Goal: Task Accomplishment & Management: Complete application form

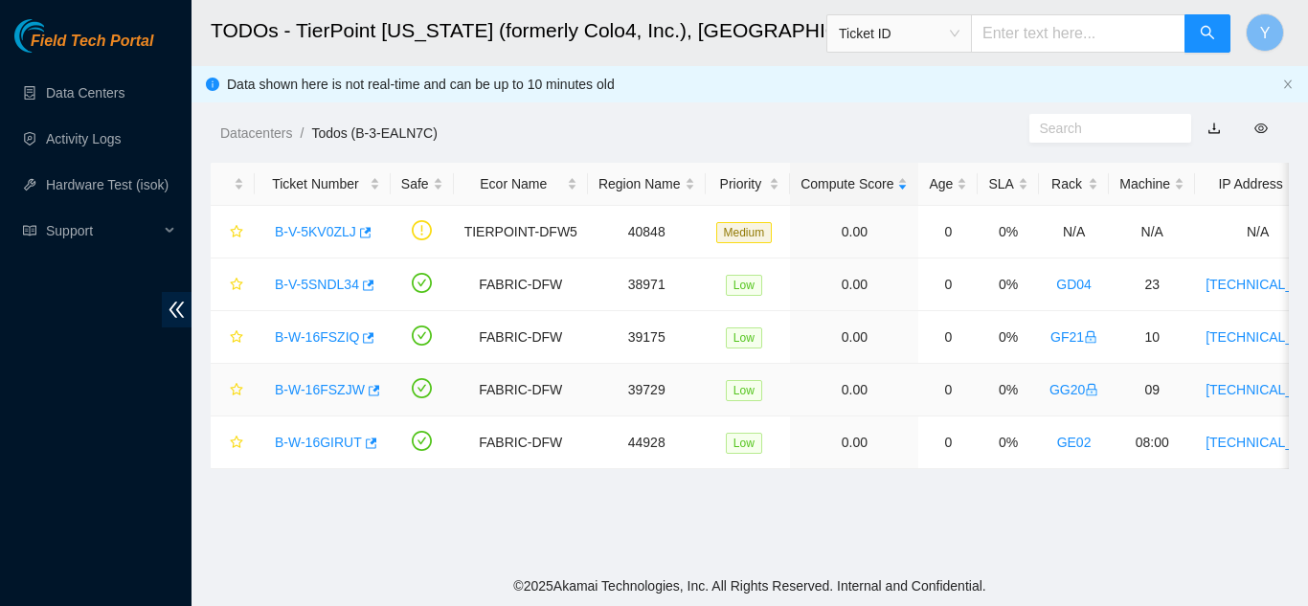
click at [304, 388] on link "B-W-16FSZJW" at bounding box center [320, 389] width 90 height 15
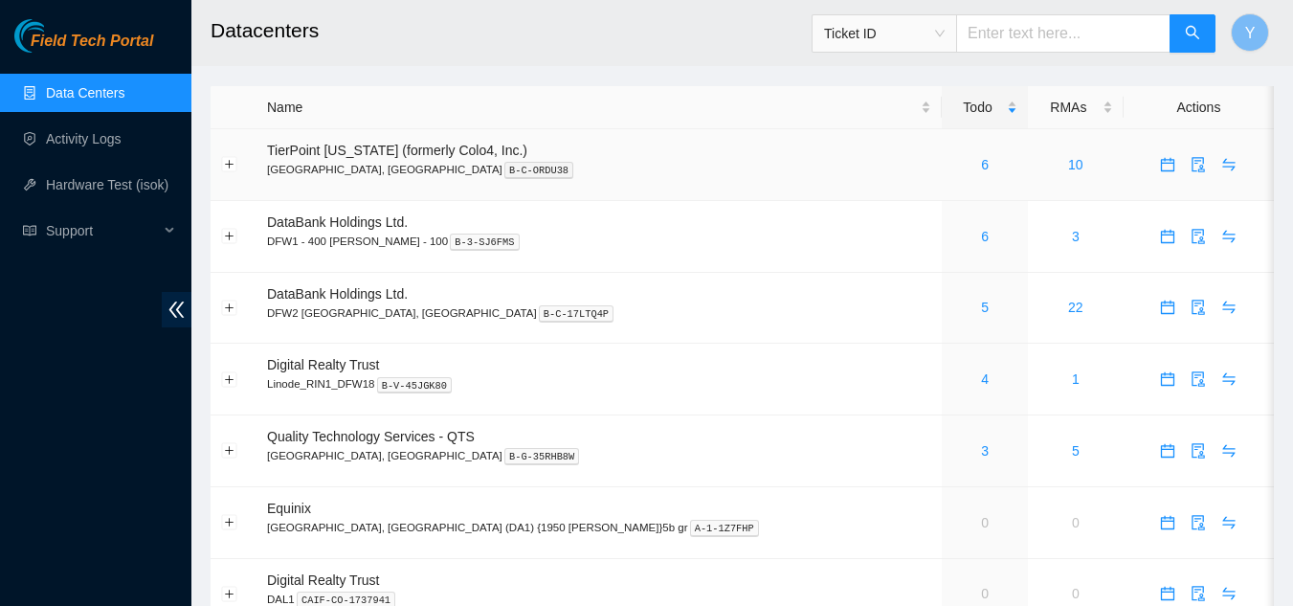
click at [952, 165] on div "6" at bounding box center [984, 164] width 65 height 21
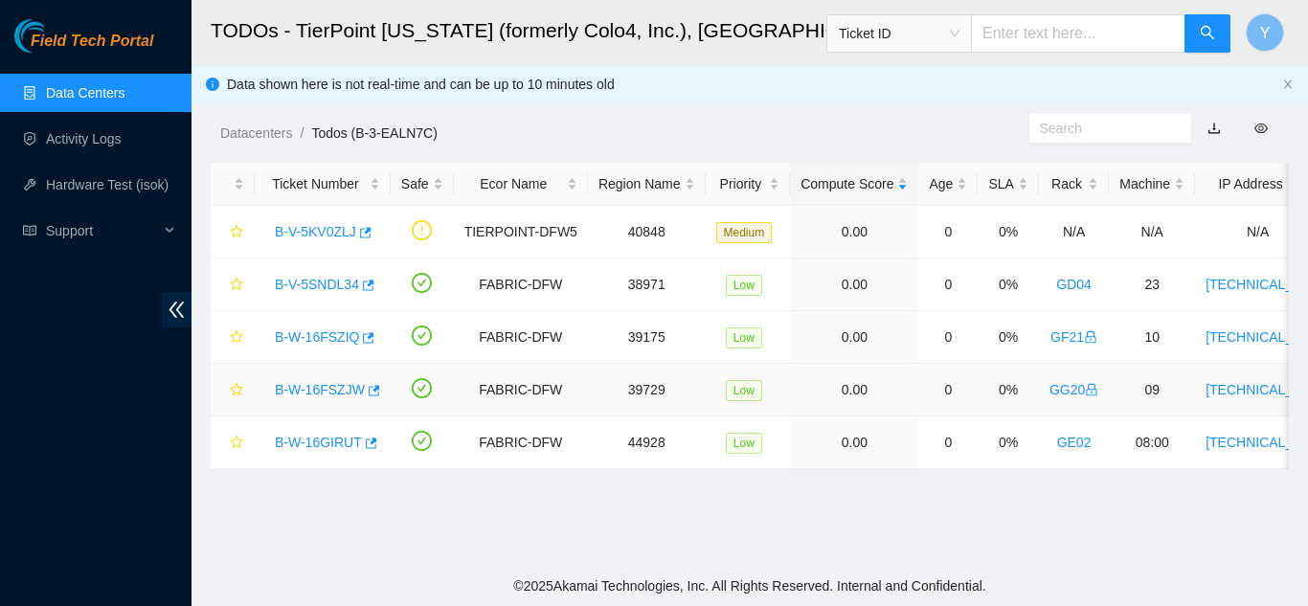
click at [317, 392] on link "B-W-16FSZJW" at bounding box center [320, 389] width 90 height 15
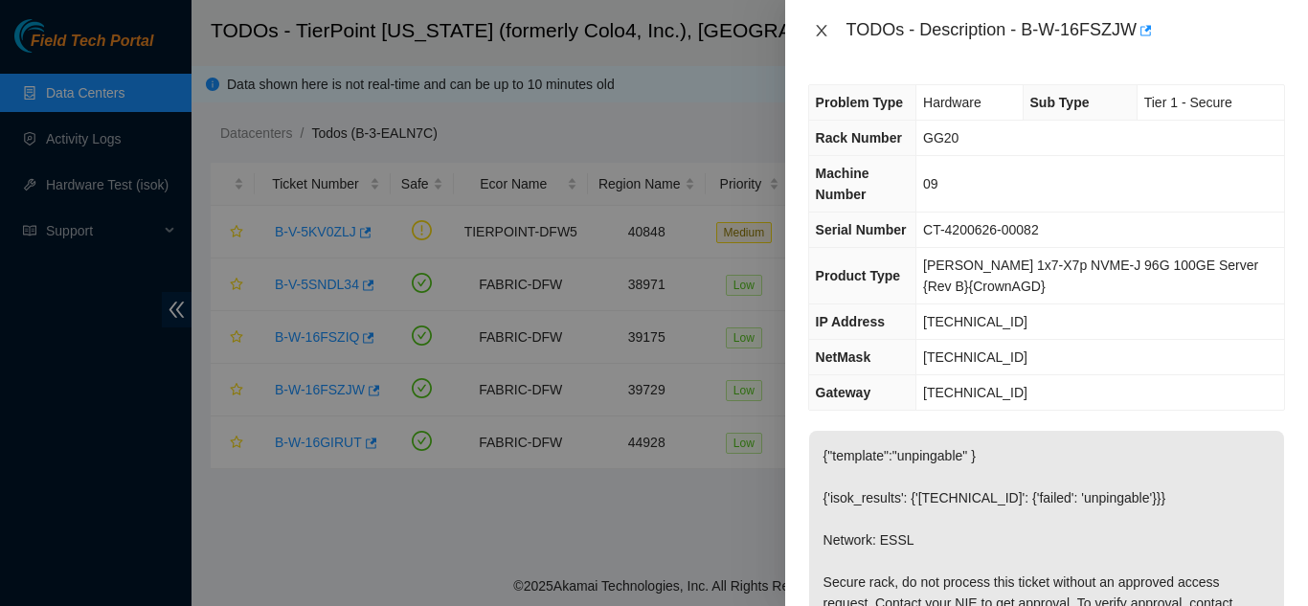
click at [824, 30] on icon "close" at bounding box center [821, 30] width 15 height 15
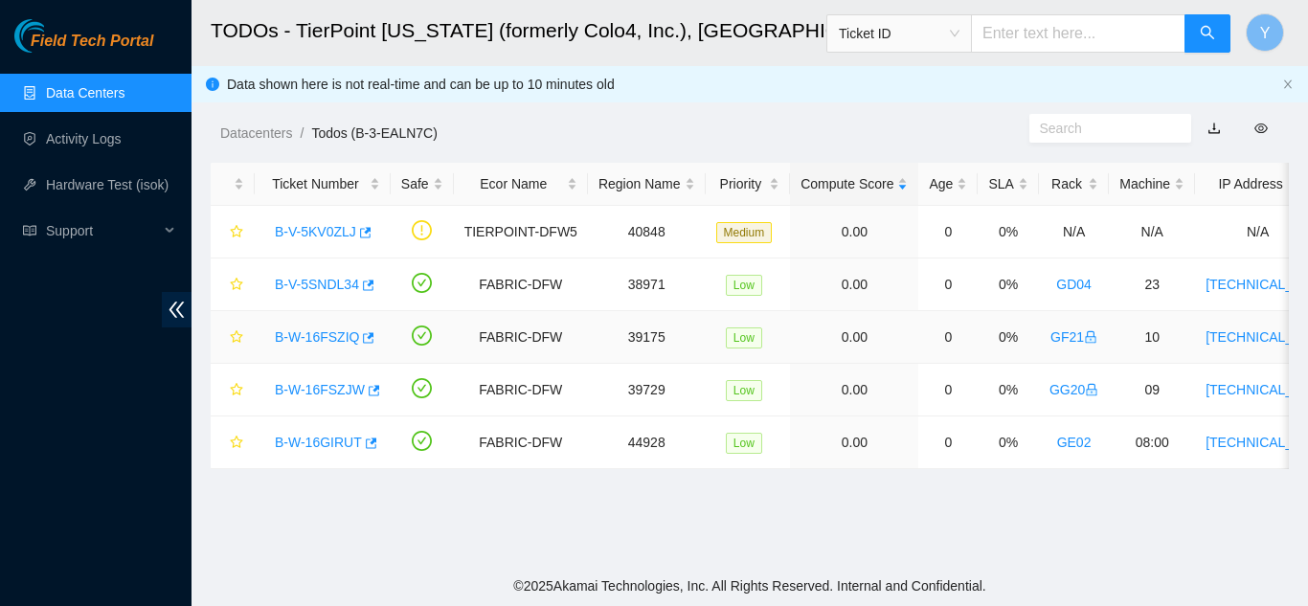
click at [331, 333] on link "B-W-16FSZIQ" at bounding box center [317, 336] width 84 height 15
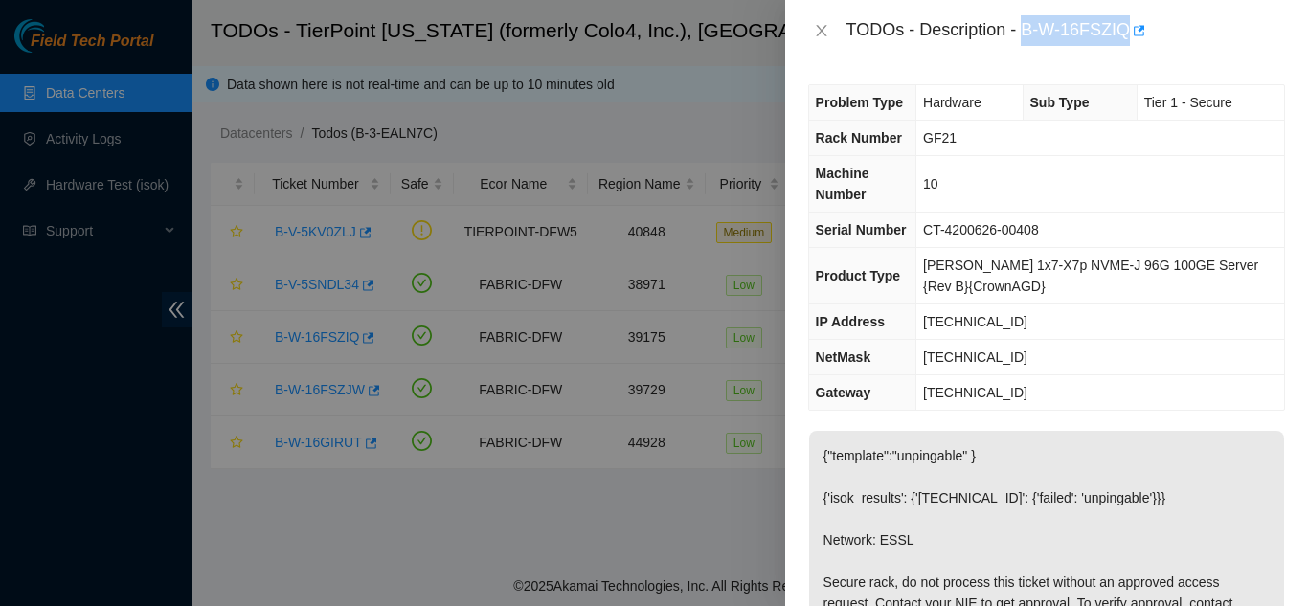
drag, startPoint x: 1024, startPoint y: 31, endPoint x: 1126, endPoint y: 34, distance: 101.5
click at [1126, 34] on div "TODOs - Description - B-W-16FSZIQ" at bounding box center [1065, 30] width 438 height 31
copy div "B-W-16FSZIQ"
click at [826, 28] on icon "close" at bounding box center [821, 30] width 15 height 15
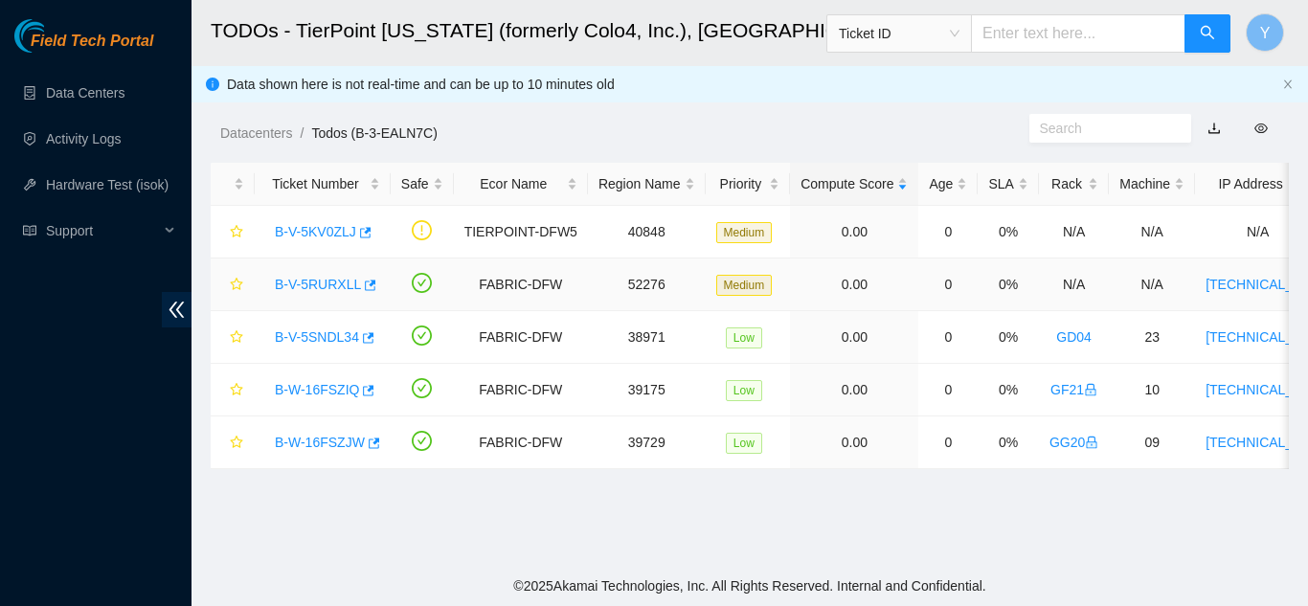
click at [324, 286] on link "B-V-5RURXLL" at bounding box center [318, 284] width 86 height 15
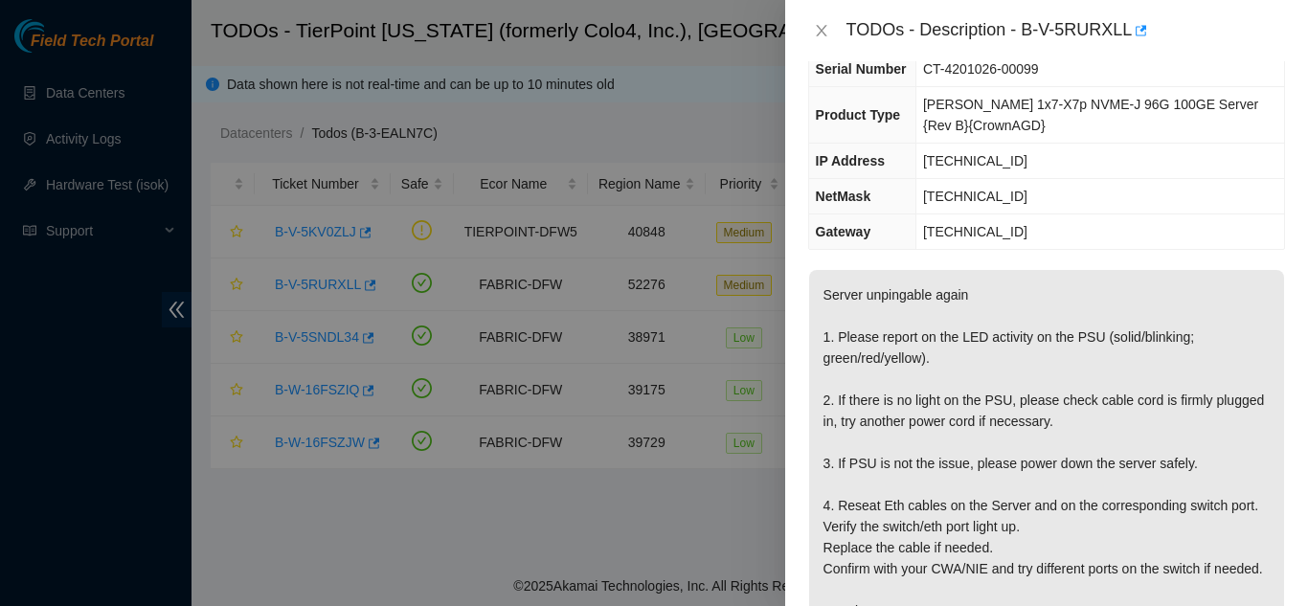
scroll to position [191, 0]
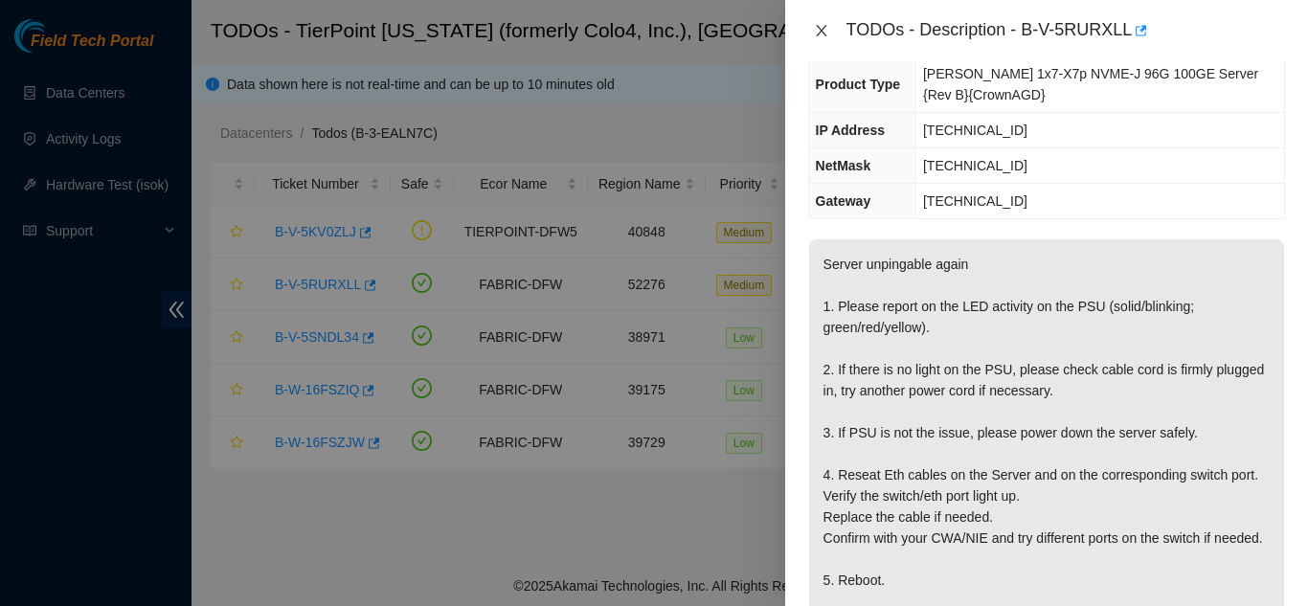
click at [818, 34] on icon "close" at bounding box center [821, 30] width 11 height 11
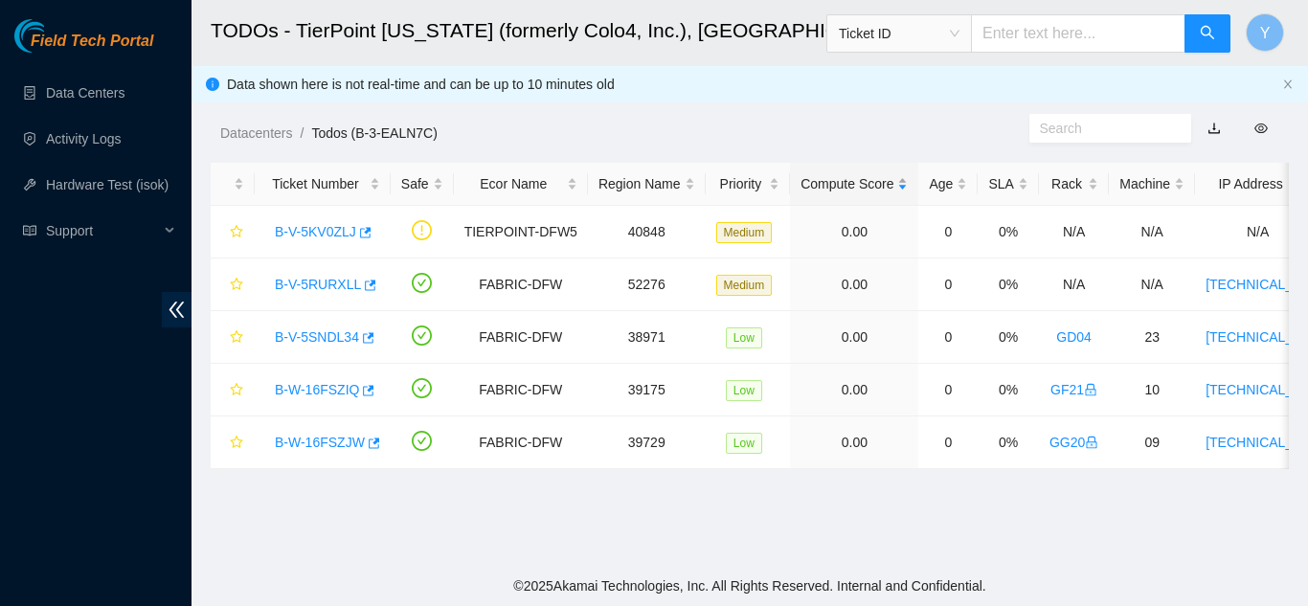
scroll to position [223, 0]
click at [76, 134] on link "Activity Logs" at bounding box center [84, 138] width 76 height 15
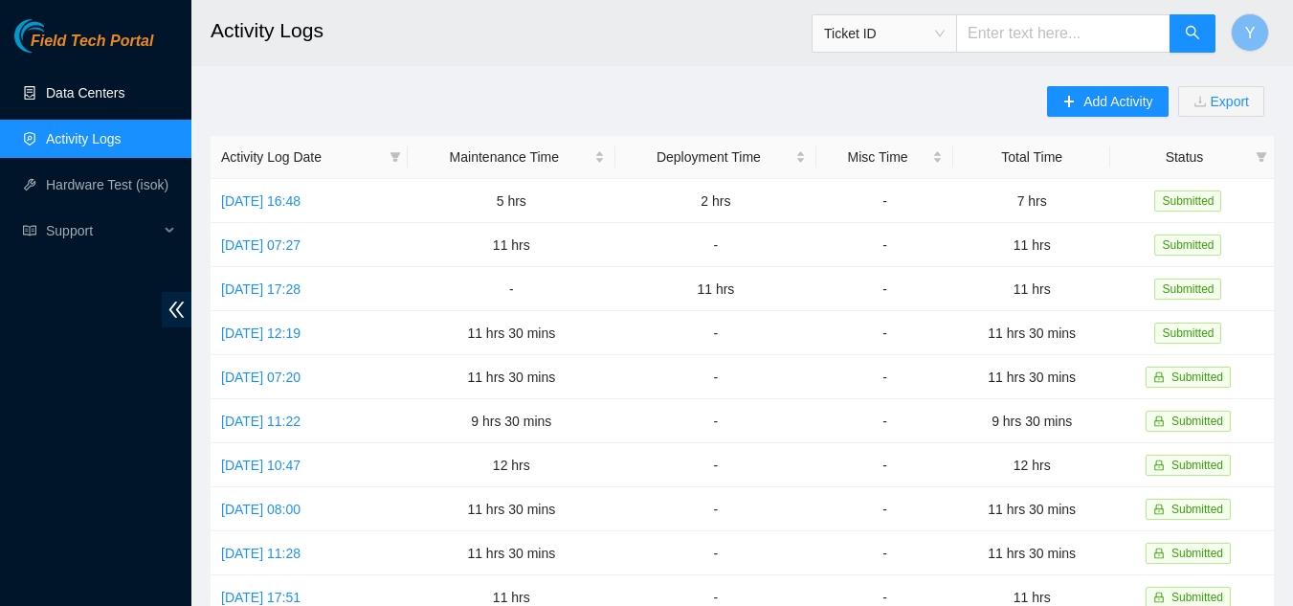
click at [80, 93] on link "Data Centers" at bounding box center [85, 92] width 78 height 15
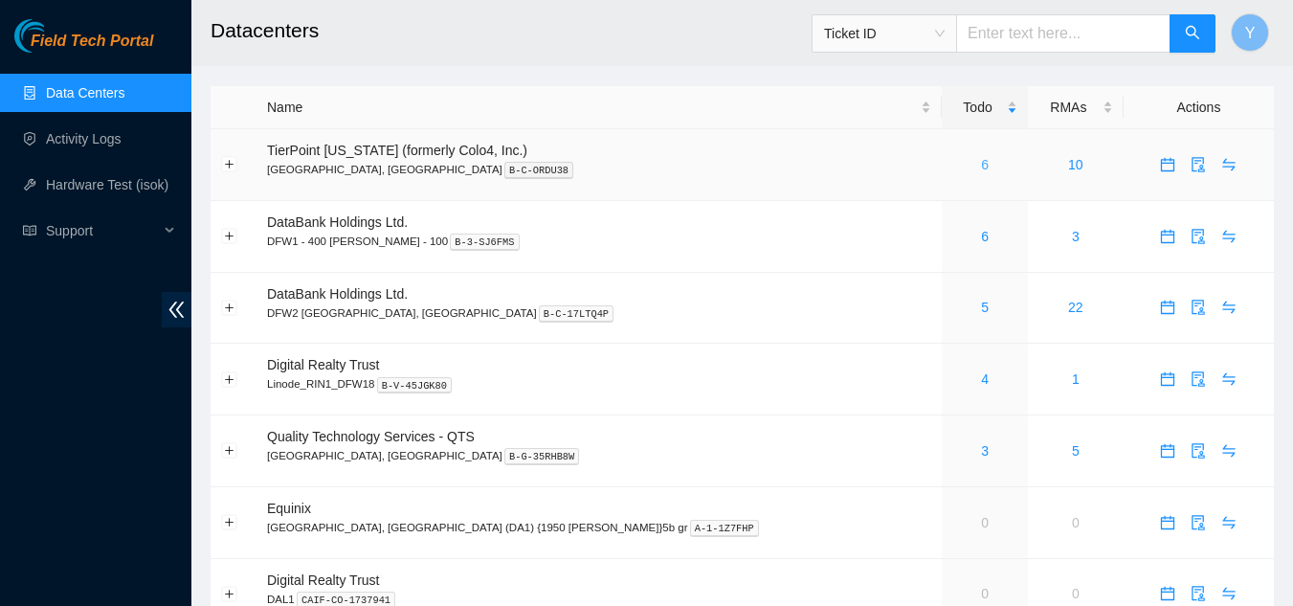
click at [981, 169] on link "6" at bounding box center [985, 164] width 8 height 15
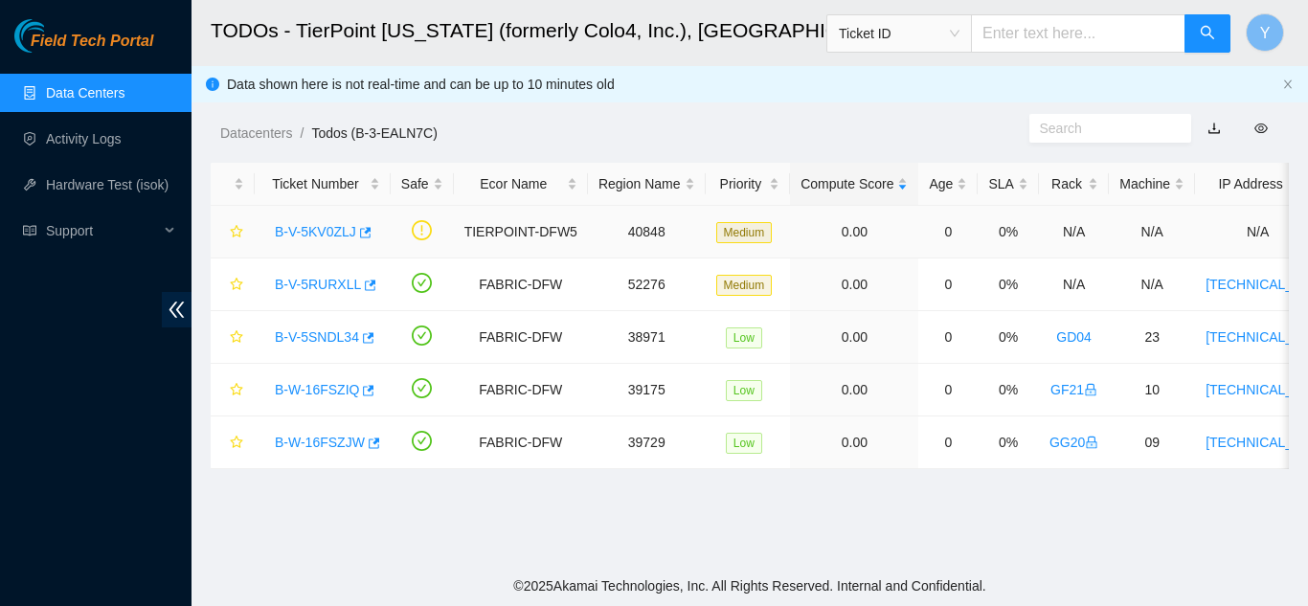
click at [317, 235] on link "B-V-5KV0ZLJ" at bounding box center [315, 231] width 81 height 15
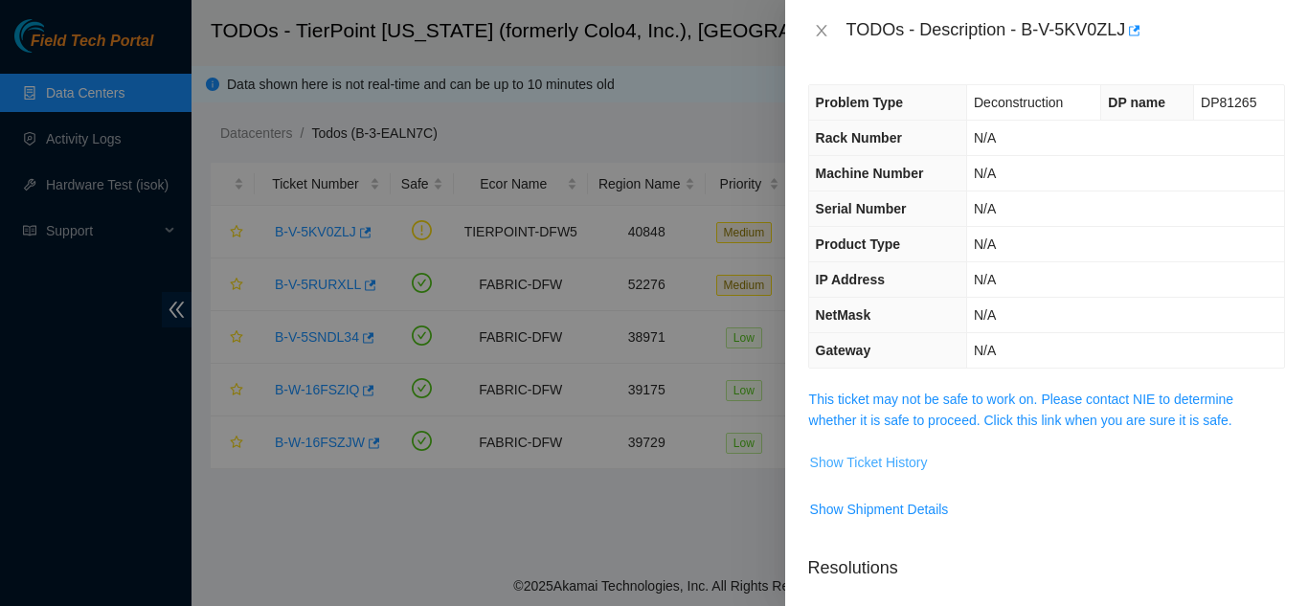
click at [896, 462] on span "Show Ticket History" at bounding box center [869, 462] width 118 height 21
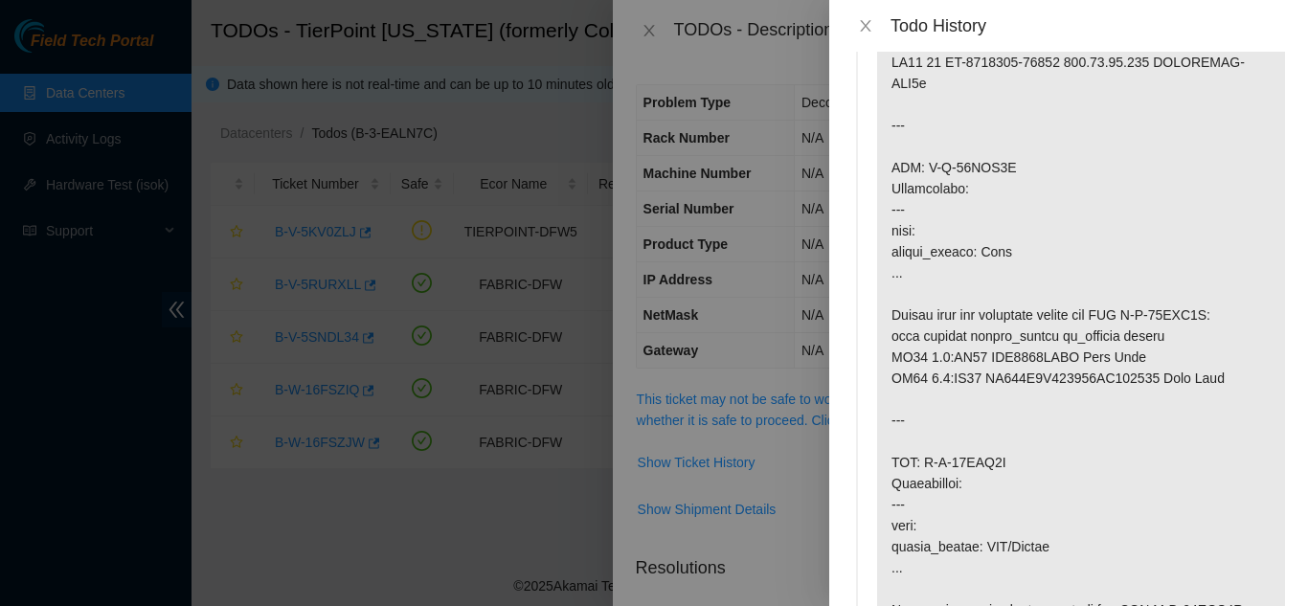
scroll to position [1340, 0]
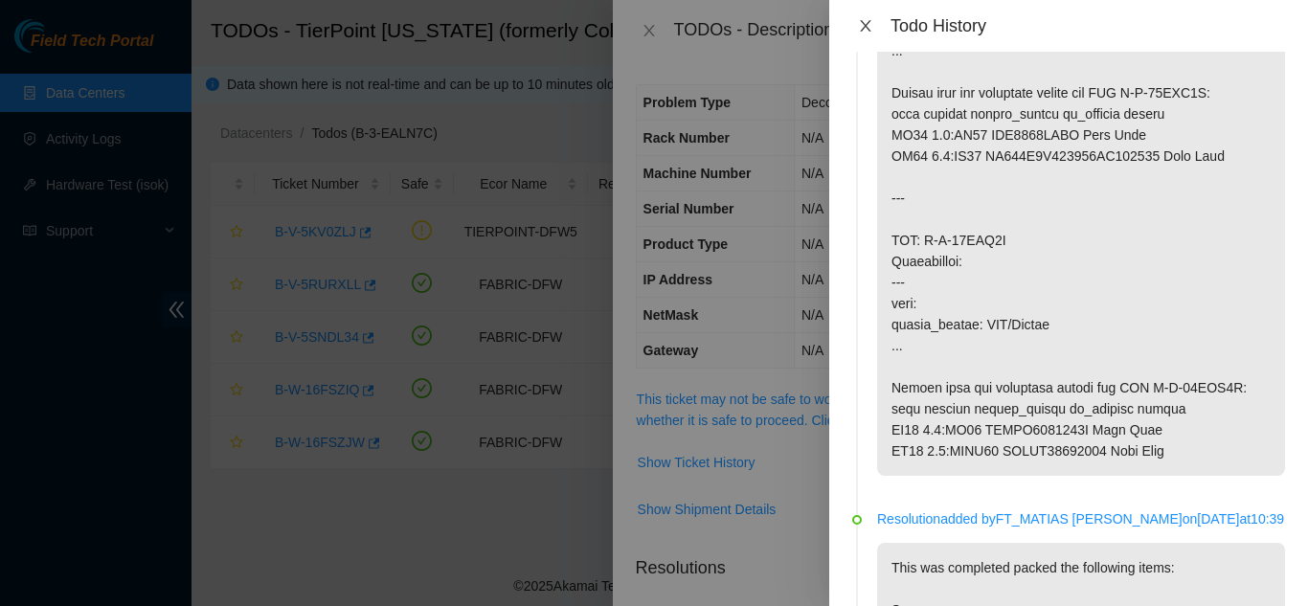
click at [866, 27] on icon "close" at bounding box center [865, 25] width 11 height 11
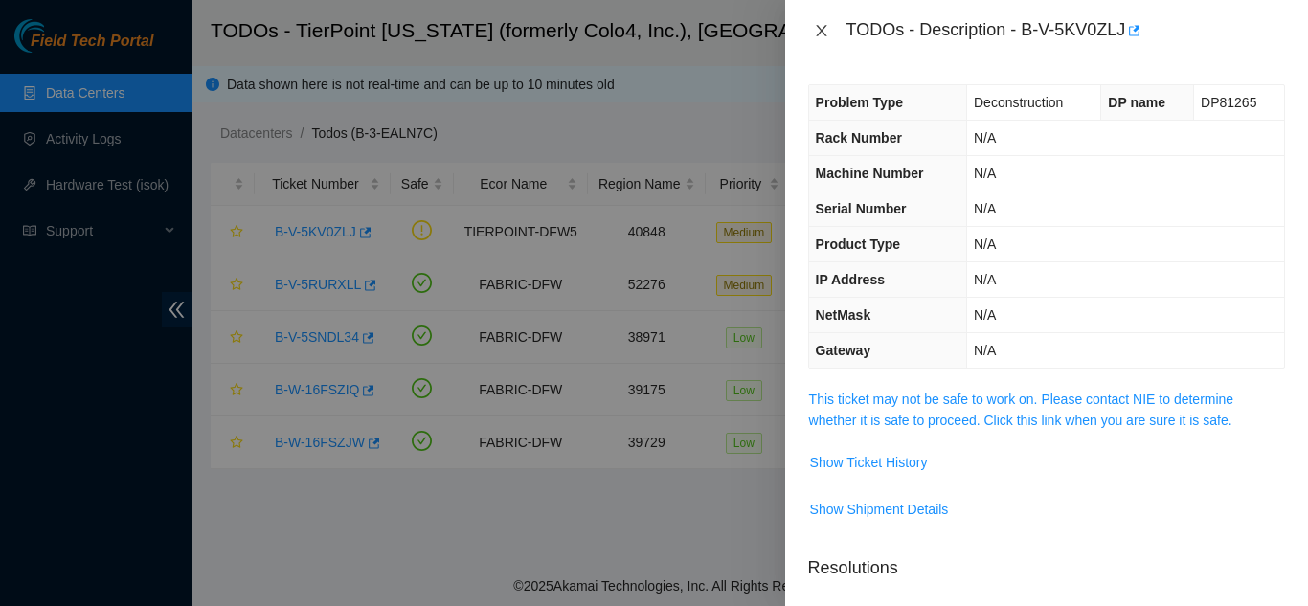
click at [822, 37] on icon "close" at bounding box center [821, 30] width 15 height 15
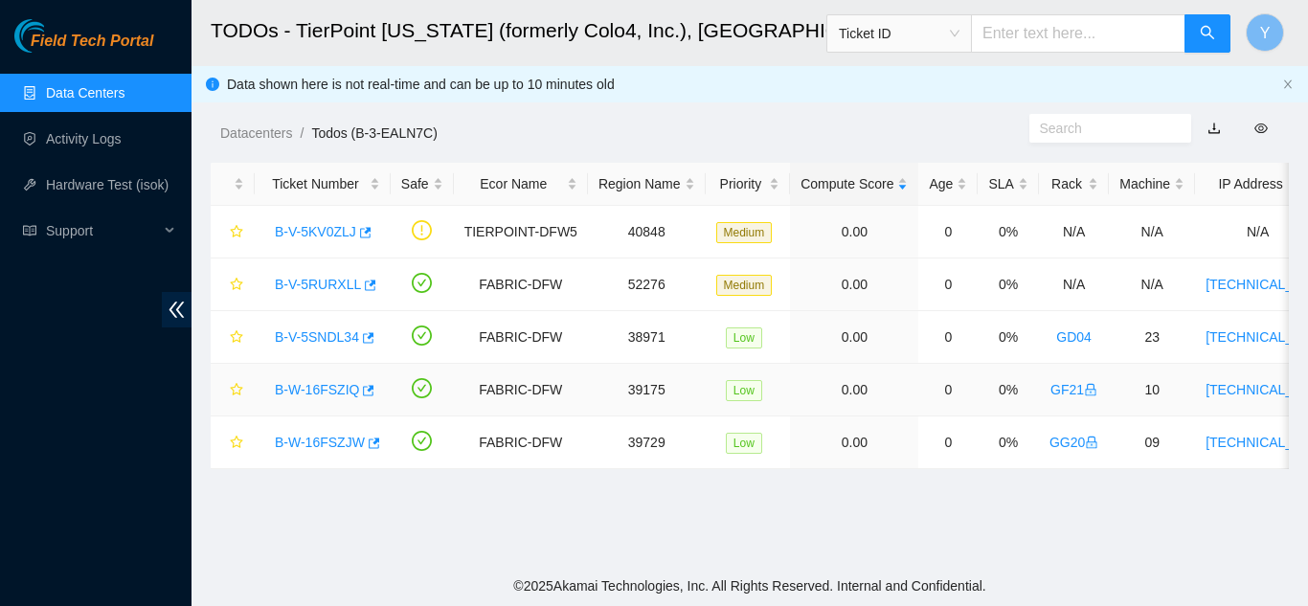
click at [300, 392] on link "B-W-16FSZIQ" at bounding box center [317, 389] width 84 height 15
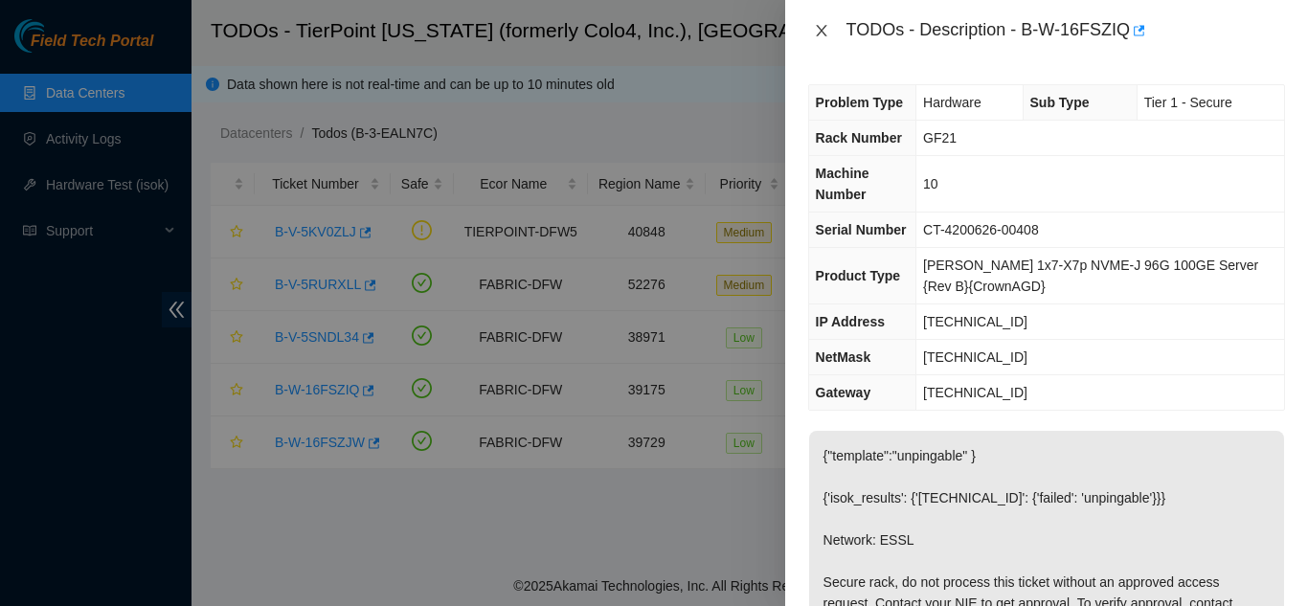
click at [821, 28] on icon "close" at bounding box center [821, 30] width 15 height 15
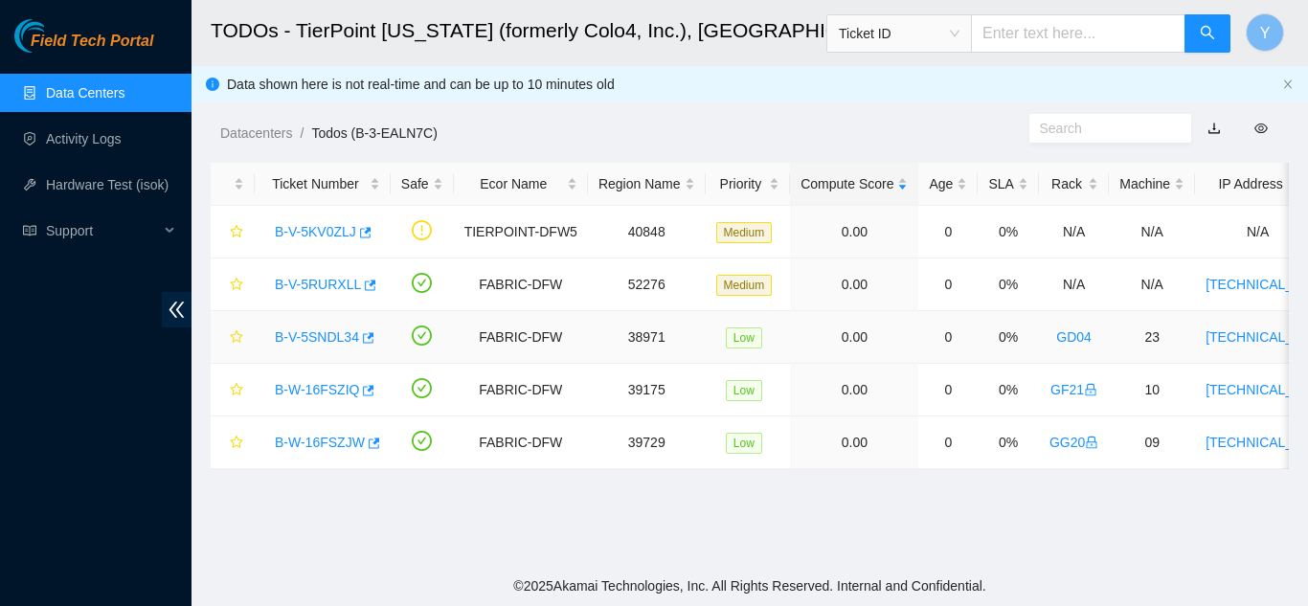
click at [316, 338] on link "B-V-5SNDL34" at bounding box center [317, 336] width 84 height 15
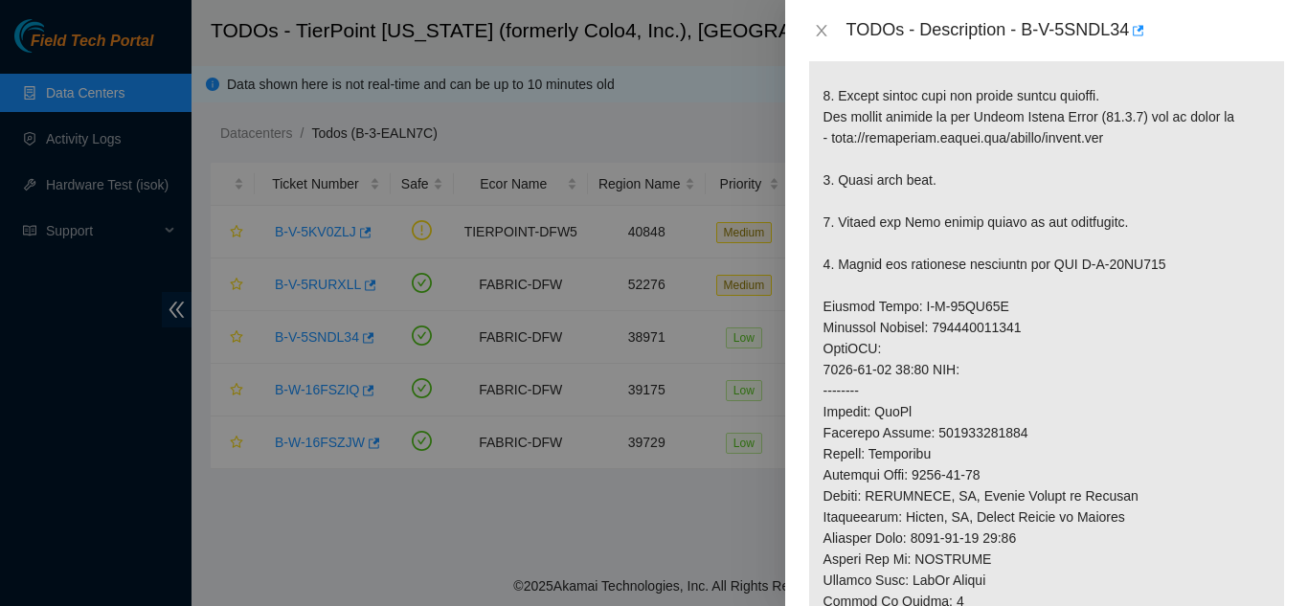
scroll to position [861, 0]
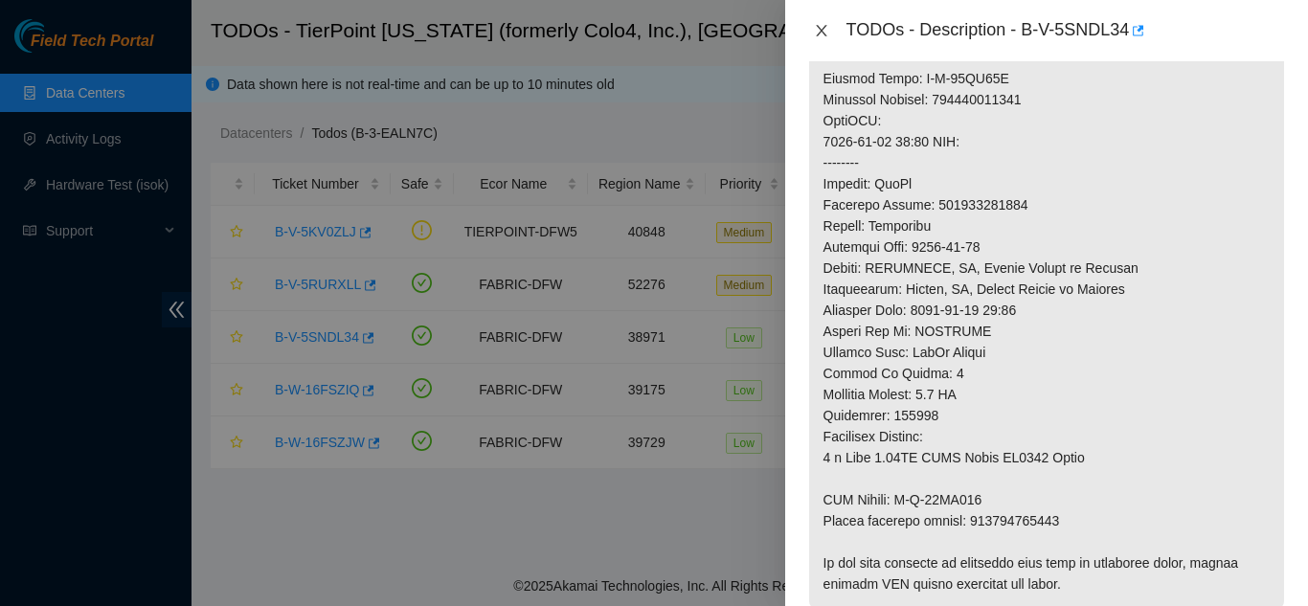
click at [819, 36] on icon "close" at bounding box center [821, 30] width 15 height 15
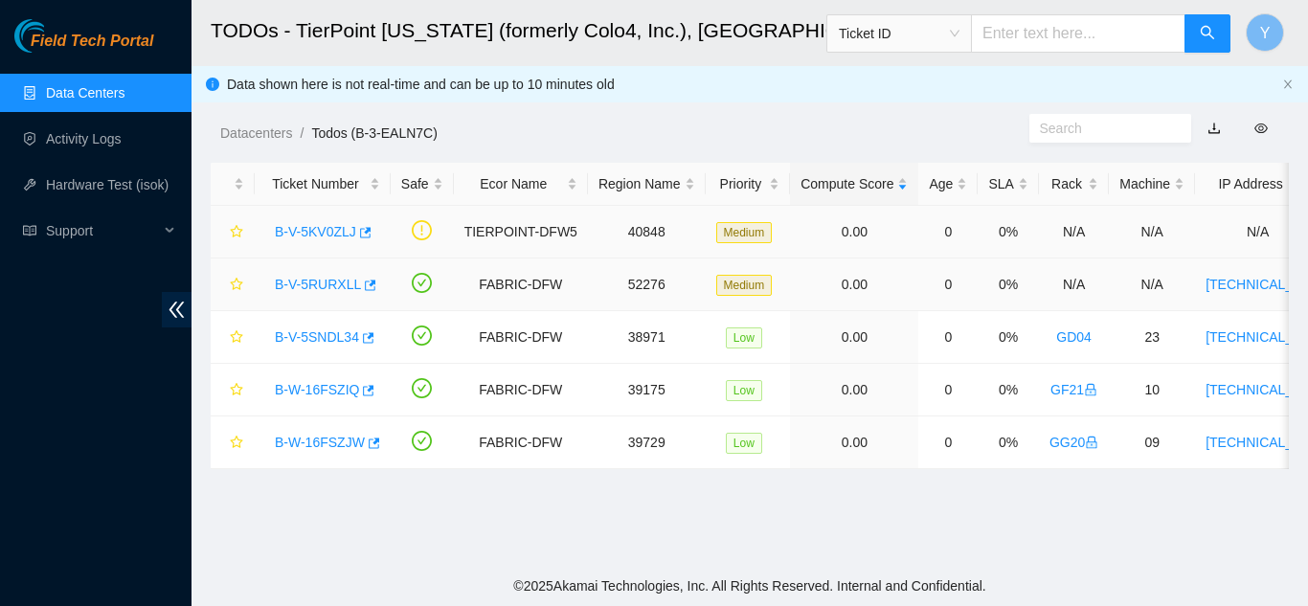
scroll to position [658, 0]
click at [328, 392] on link "B-W-16FSZIQ" at bounding box center [317, 389] width 84 height 15
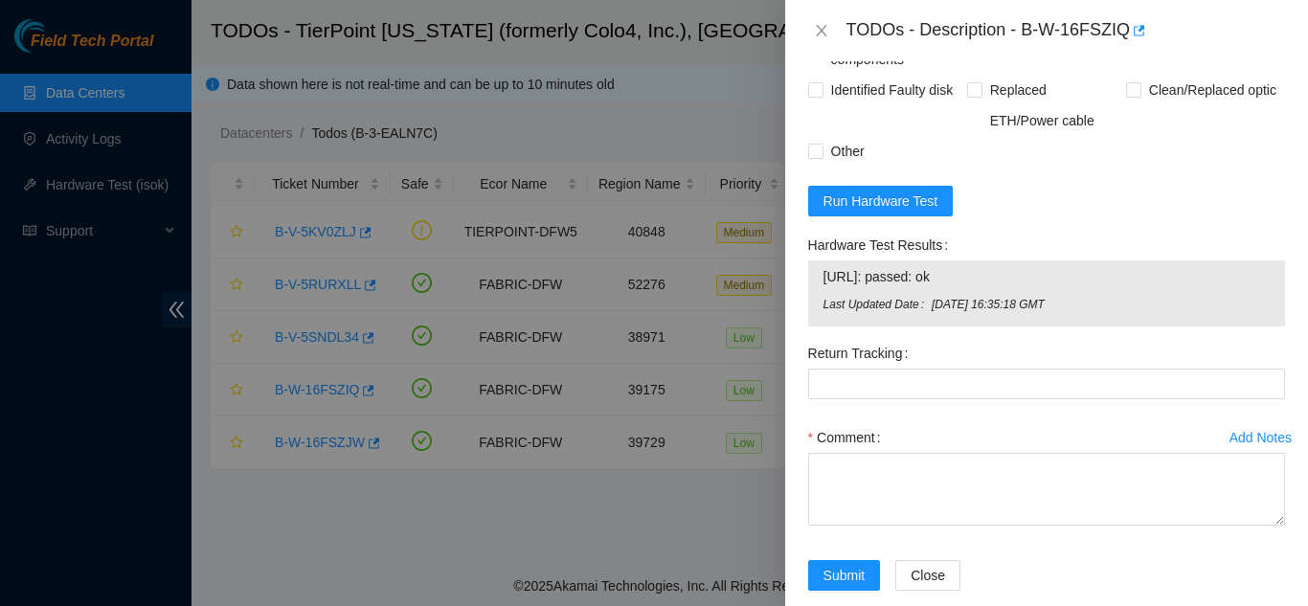
scroll to position [939, 0]
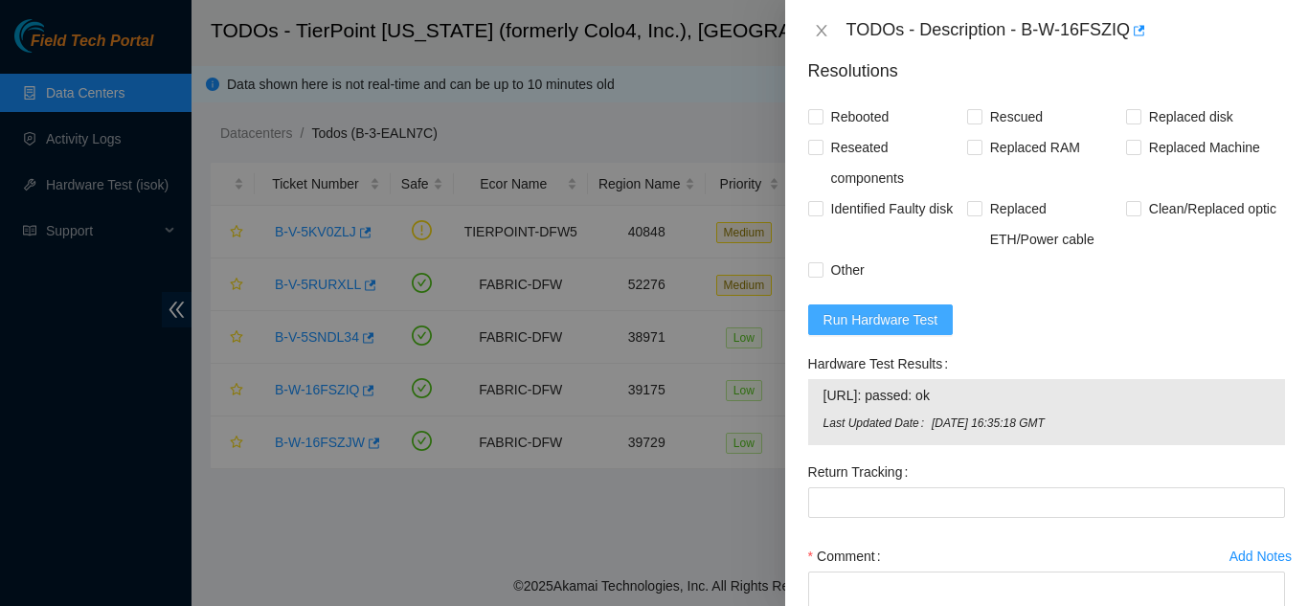
click at [894, 330] on span "Run Hardware Test" at bounding box center [880, 319] width 115 height 21
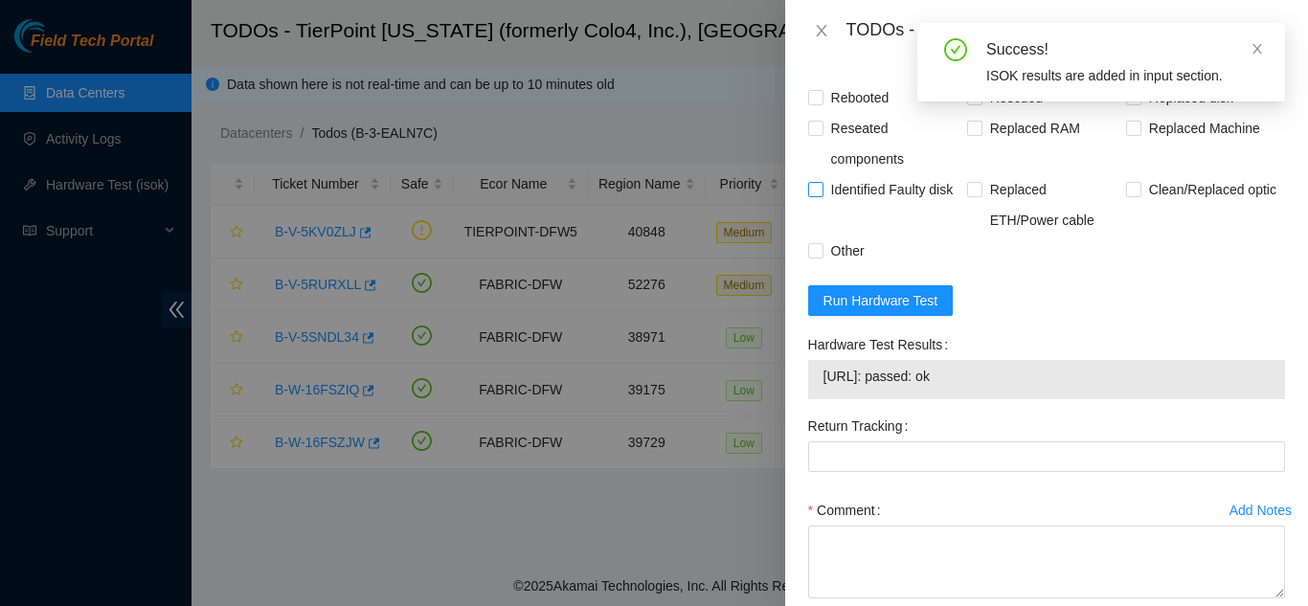
scroll to position [927, 0]
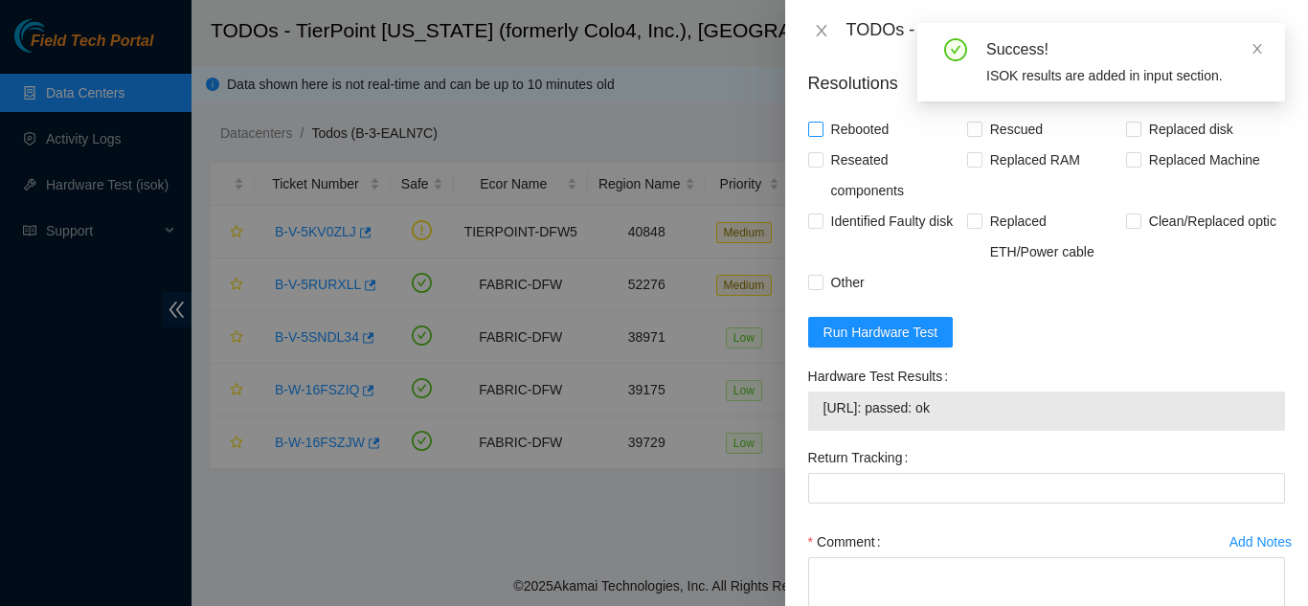
drag, startPoint x: 813, startPoint y: 170, endPoint x: 957, endPoint y: 144, distance: 147.0
click at [821, 137] on span at bounding box center [815, 129] width 15 height 15
click at [821, 135] on input "Rebooted" at bounding box center [814, 128] width 13 height 13
checkbox input "true"
click at [970, 135] on input "Rescued" at bounding box center [973, 128] width 13 height 13
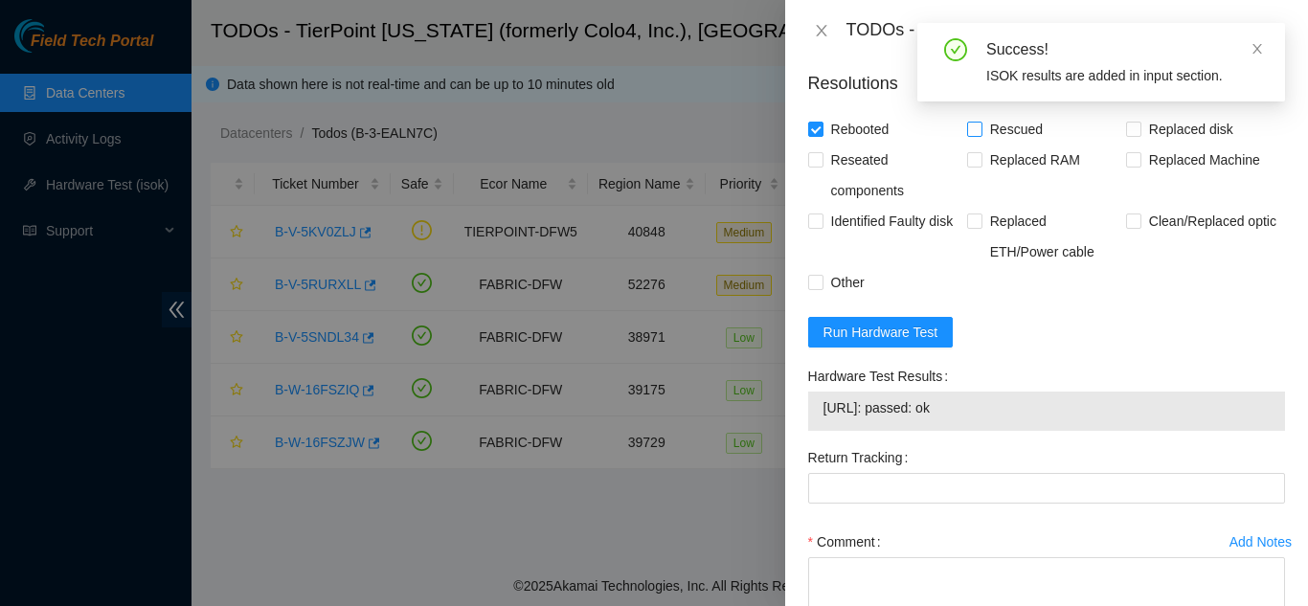
checkbox input "true"
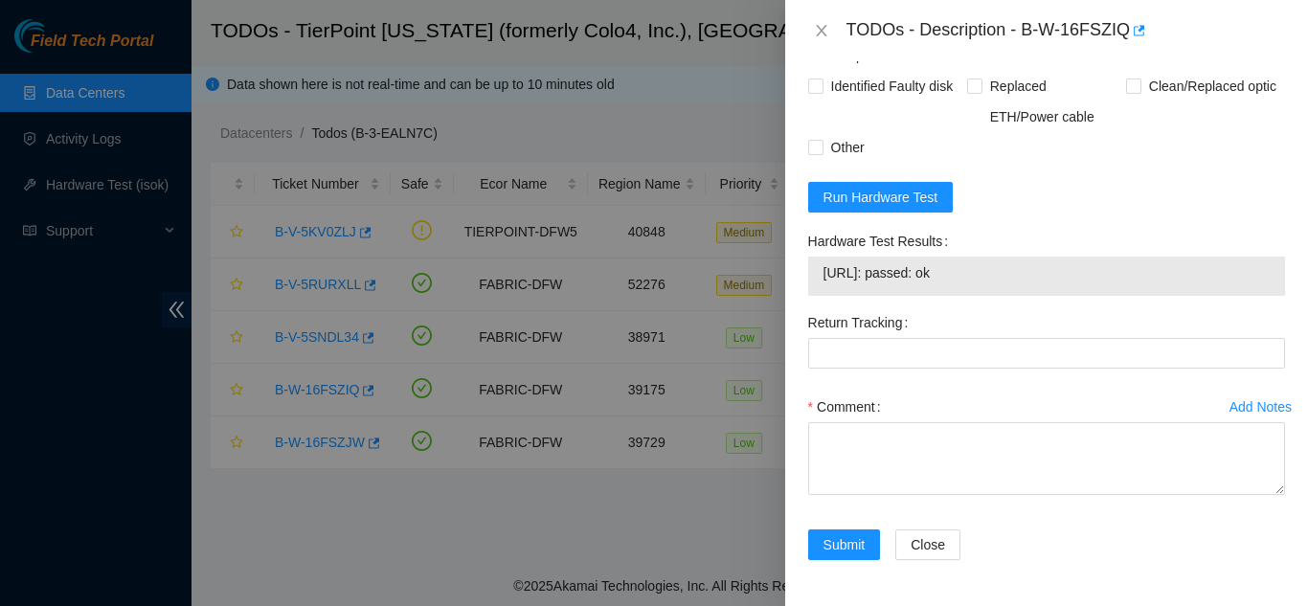
scroll to position [1104, 0]
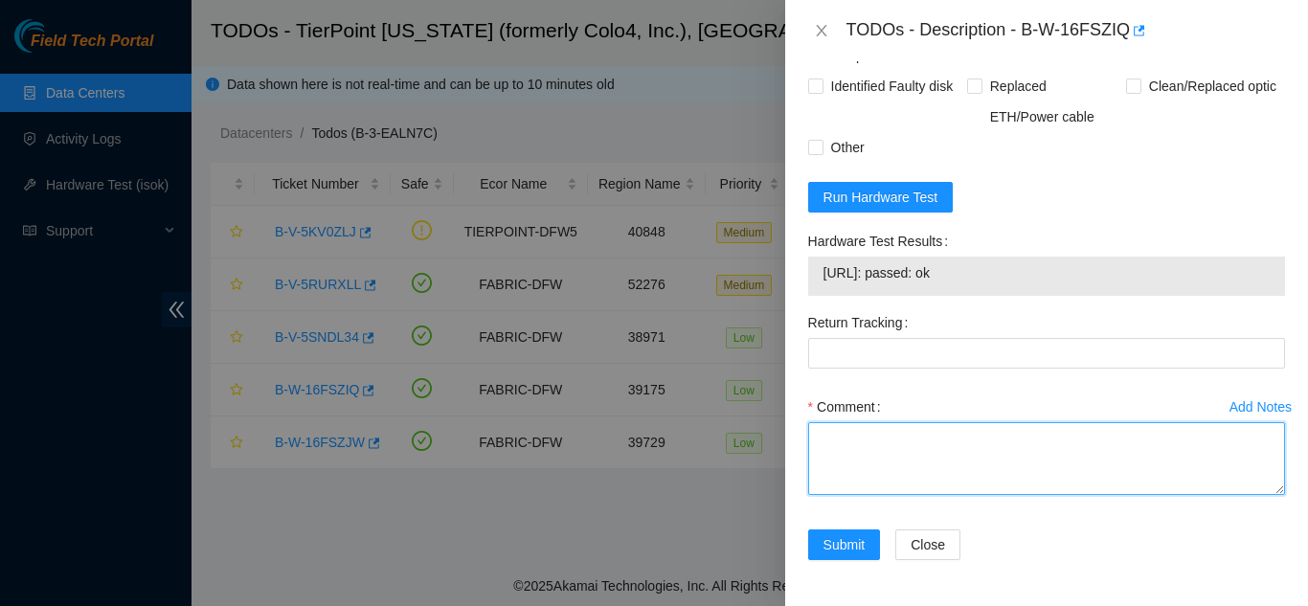
click at [845, 454] on textarea "Comment" at bounding box center [1046, 458] width 477 height 73
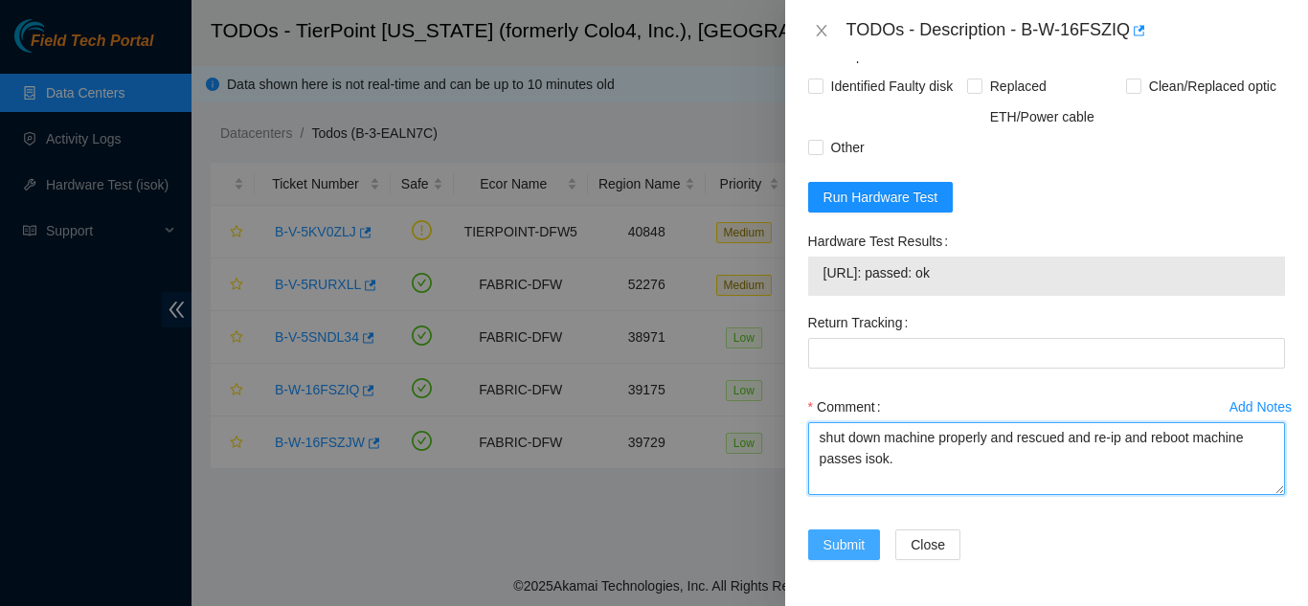
type textarea "shut down machine properly and rescued and re-ip and reboot machine passes isok."
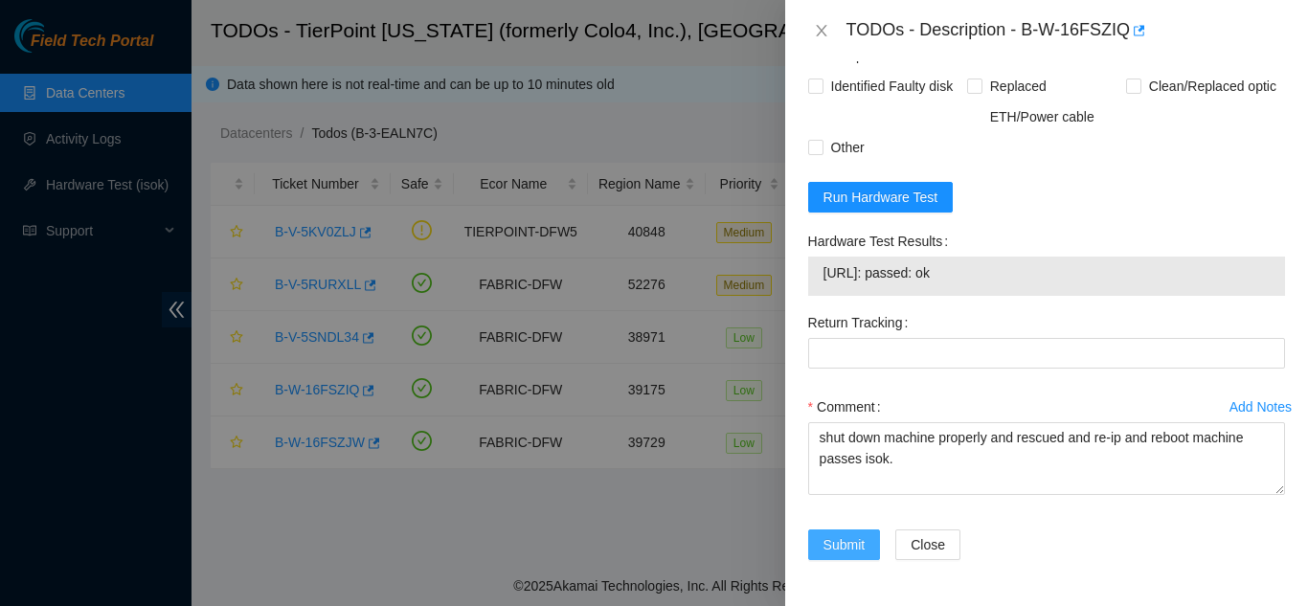
click at [841, 534] on span "Submit" at bounding box center [844, 544] width 42 height 21
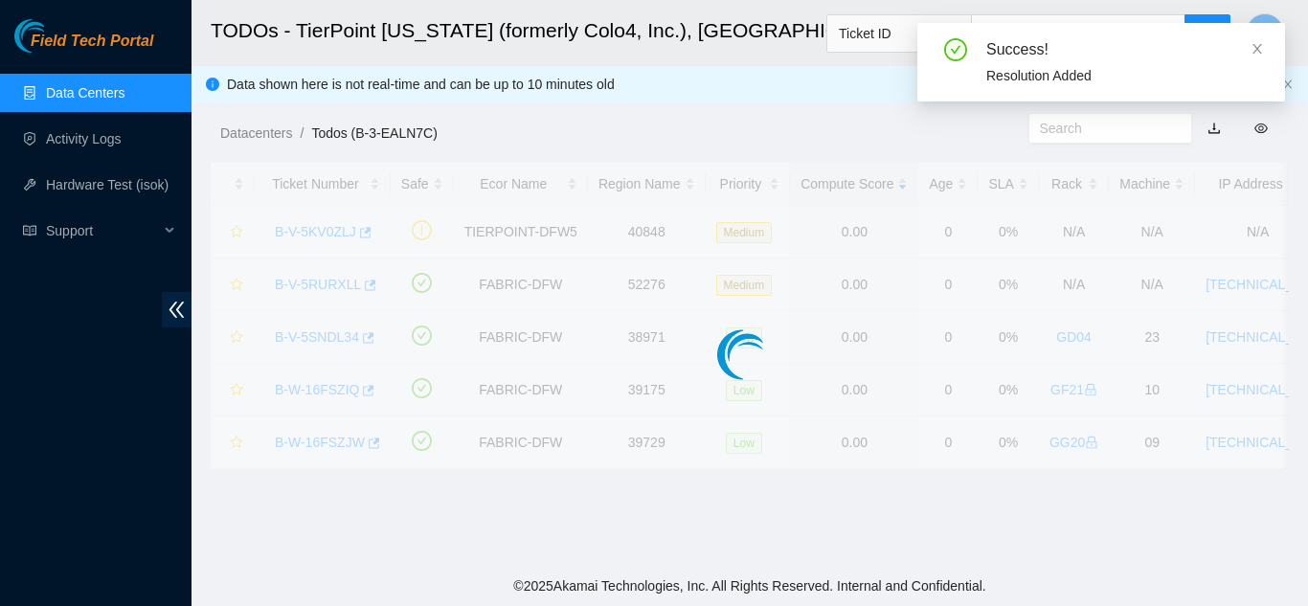
scroll to position [587, 0]
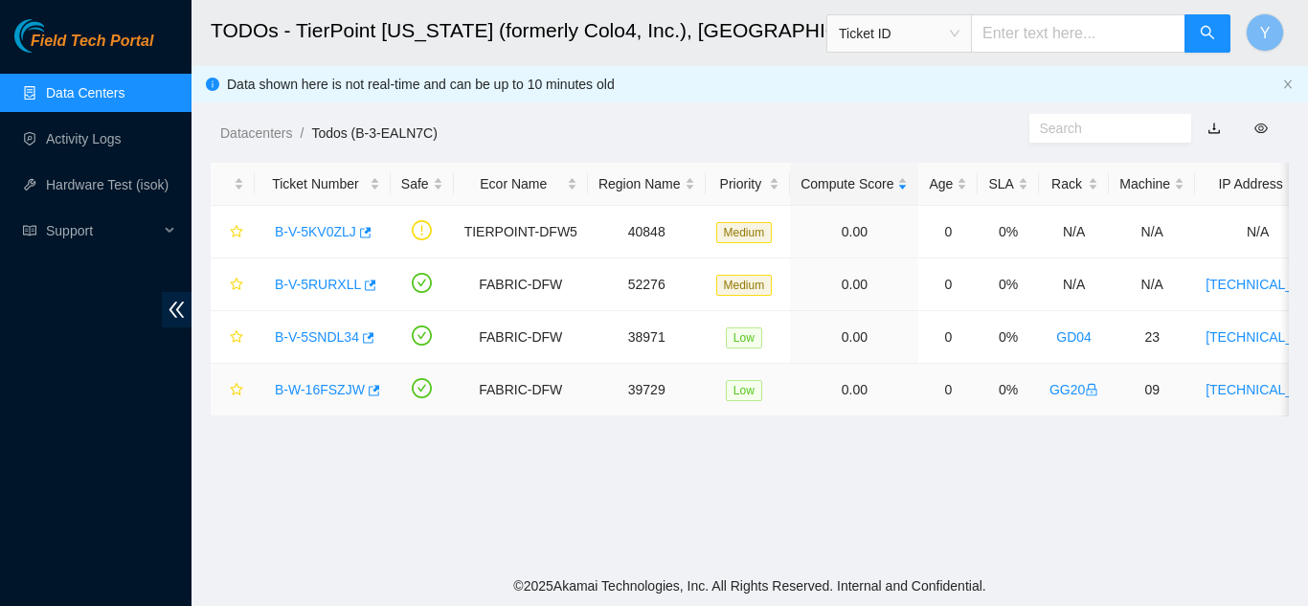
click at [309, 392] on link "B-W-16FSZJW" at bounding box center [320, 389] width 90 height 15
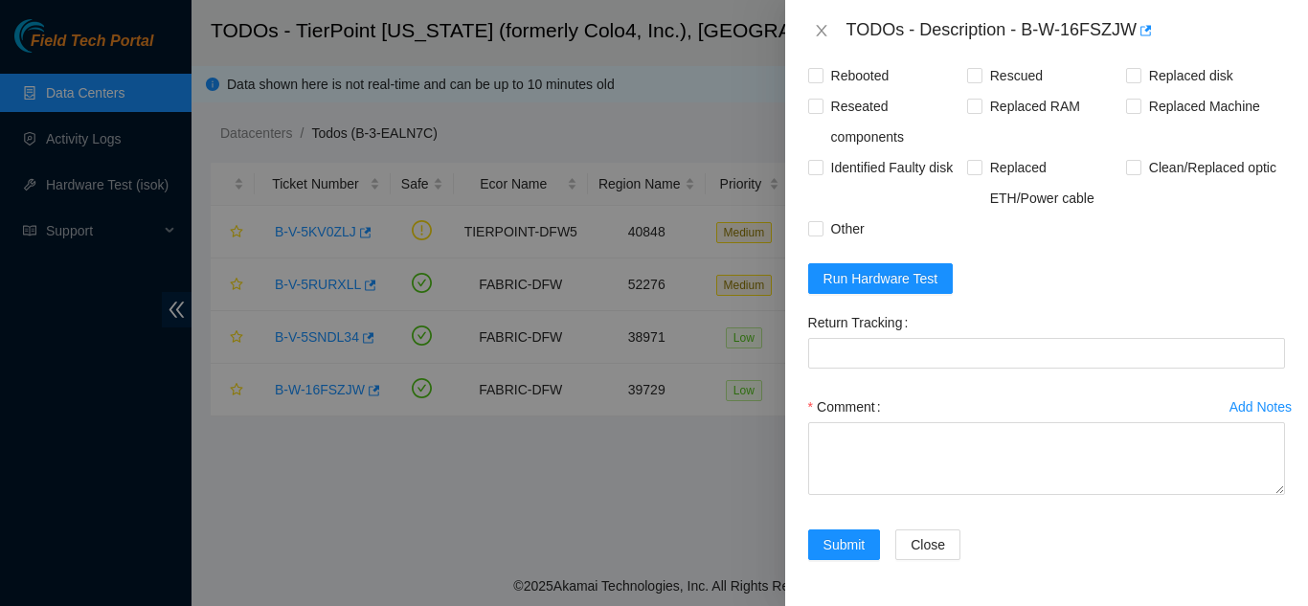
scroll to position [1022, 0]
click at [888, 283] on span "Run Hardware Test" at bounding box center [880, 278] width 115 height 21
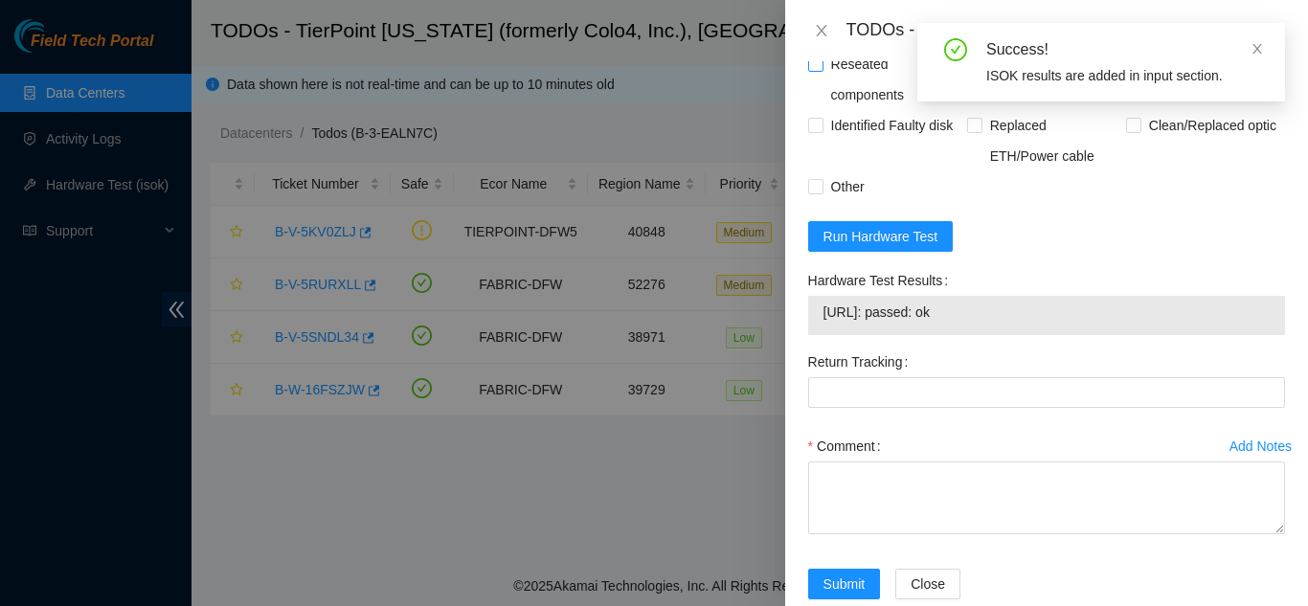
drag, startPoint x: 809, startPoint y: 75, endPoint x: 808, endPoint y: 123, distance: 48.8
click at [809, 39] on input "Rebooted" at bounding box center [814, 32] width 13 height 13
checkbox input "true"
click at [817, 192] on input "Other" at bounding box center [814, 185] width 13 height 13
checkbox input "true"
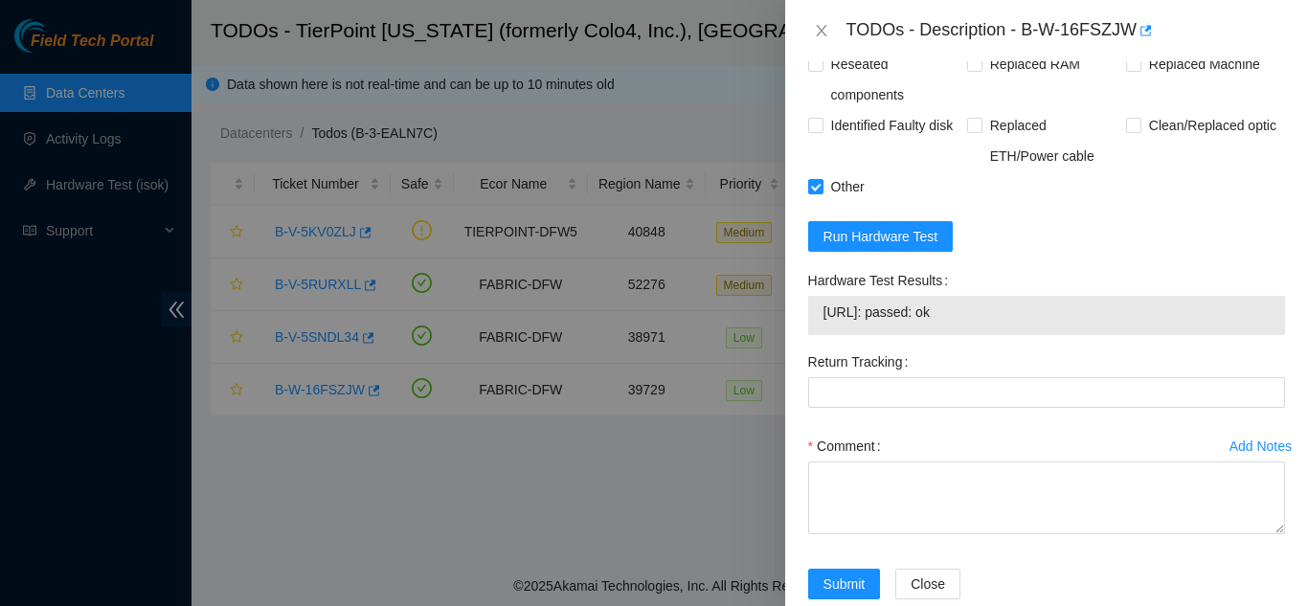
click at [968, 39] on input "Rescued" at bounding box center [973, 32] width 13 height 13
checkbox input "true"
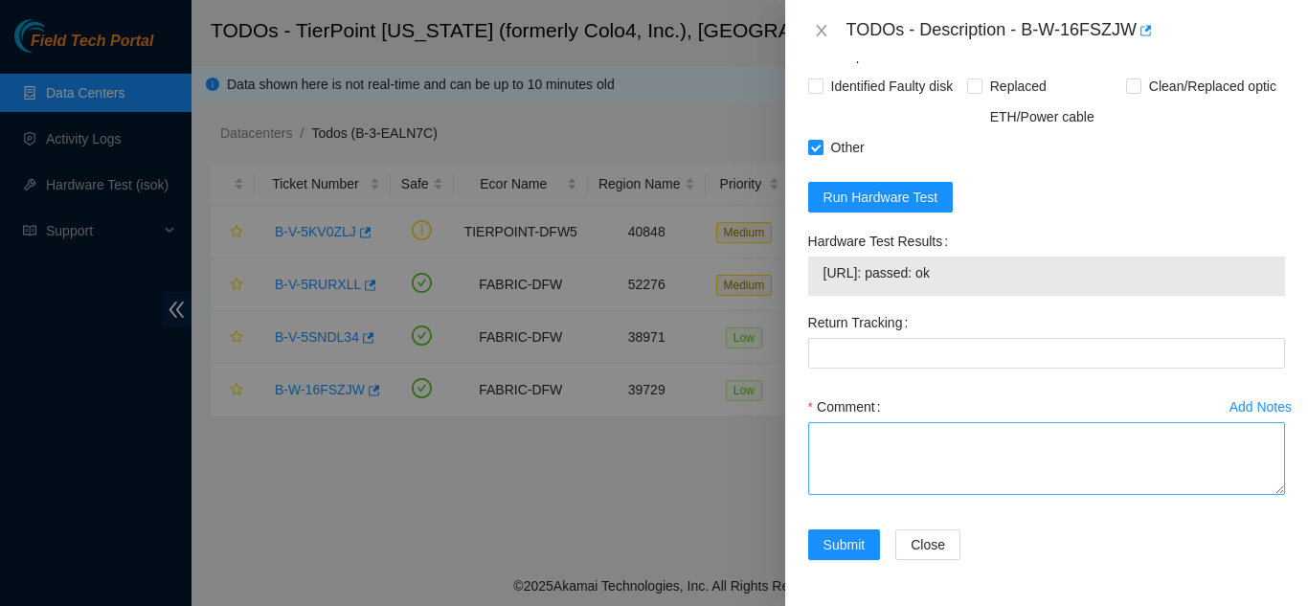
scroll to position [1104, 0]
click at [852, 437] on textarea "Comment" at bounding box center [1046, 458] width 477 height 73
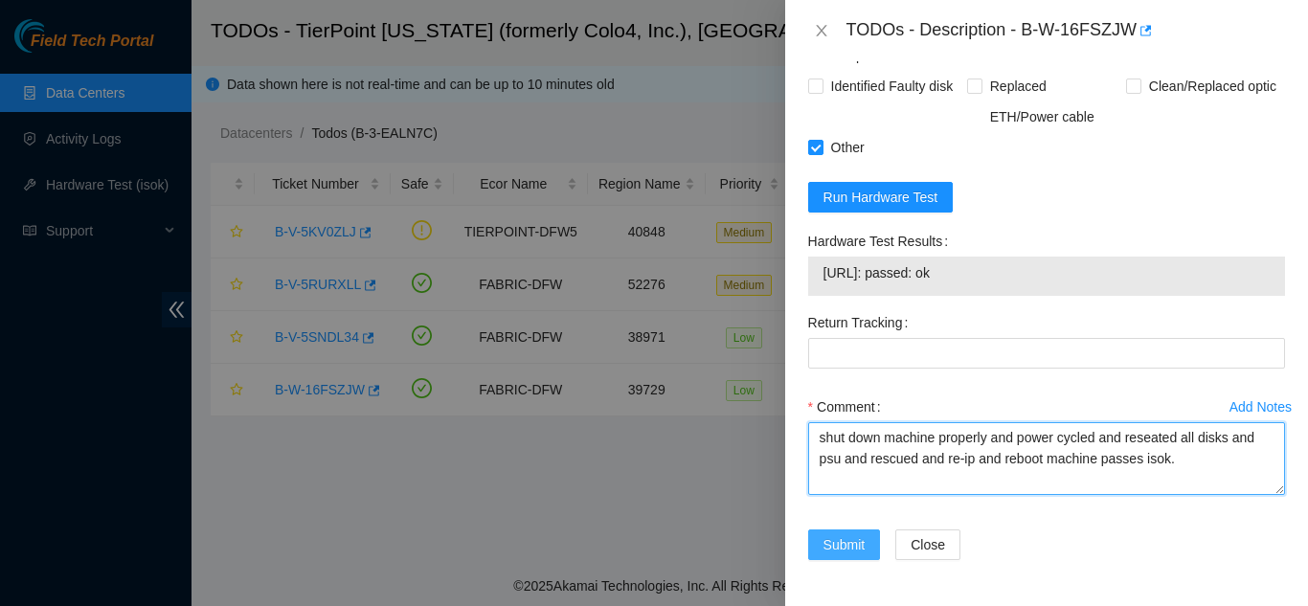
type textarea "shut down machine properly and power cycled and reseated all disks and psu and …"
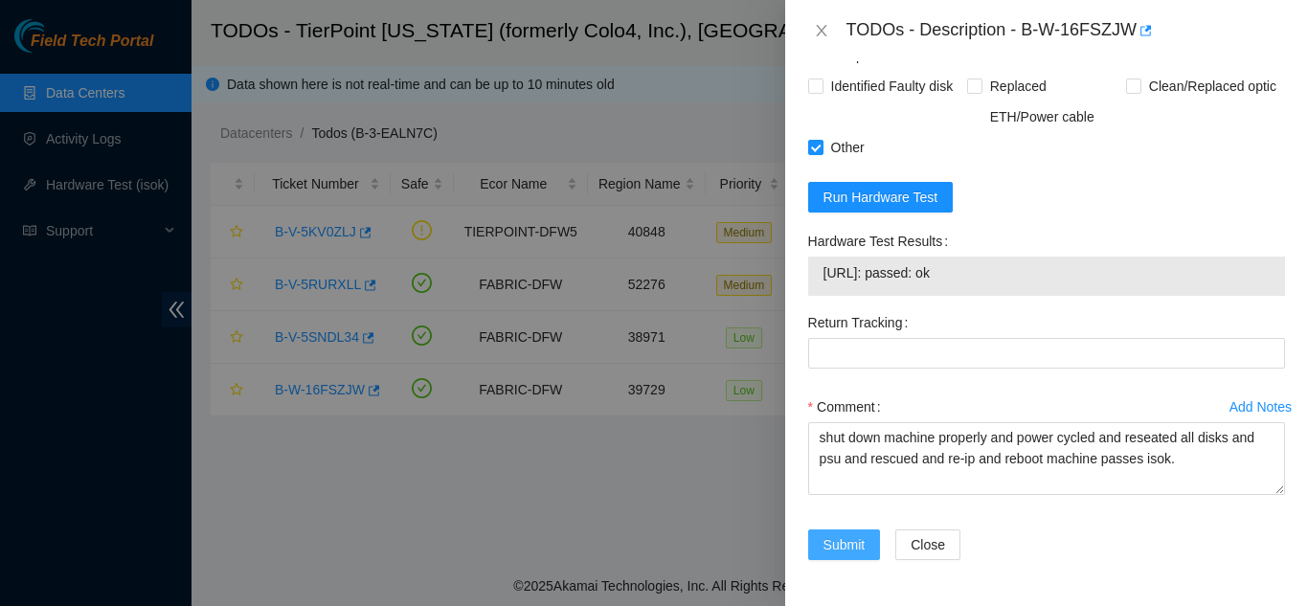
click at [836, 543] on span "Submit" at bounding box center [844, 544] width 42 height 21
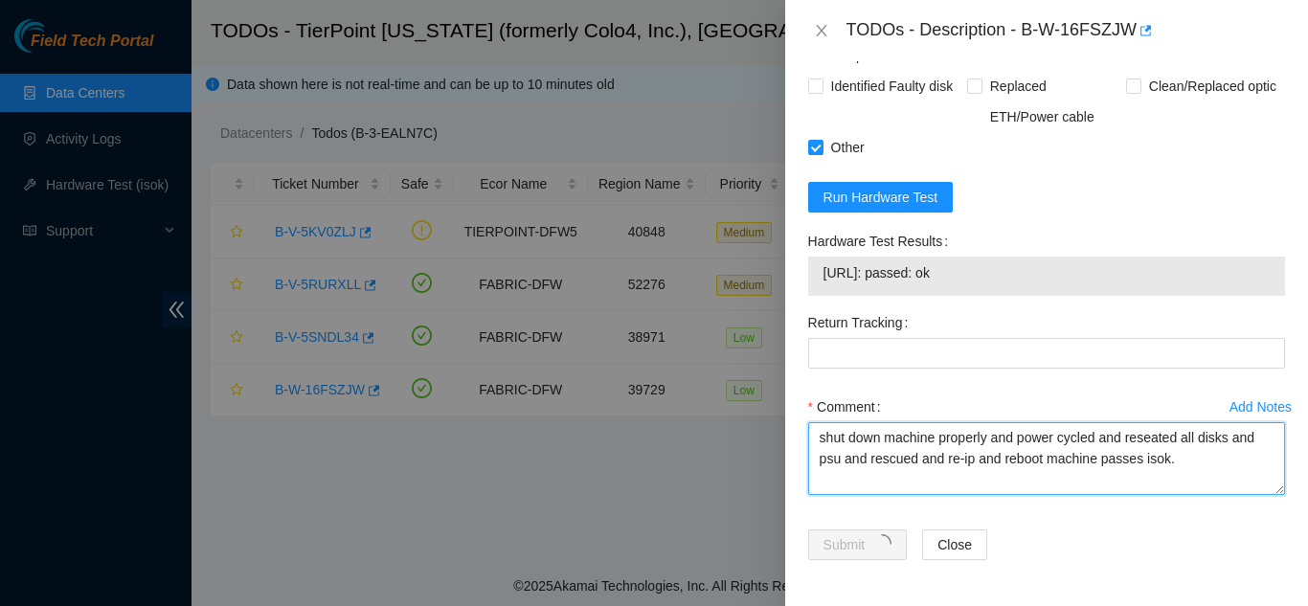
drag, startPoint x: 1181, startPoint y: 461, endPoint x: 815, endPoint y: 445, distance: 367.0
click at [817, 445] on textarea "shut down machine properly and power cycled and reseated all disks and psu and …" at bounding box center [1046, 458] width 477 height 73
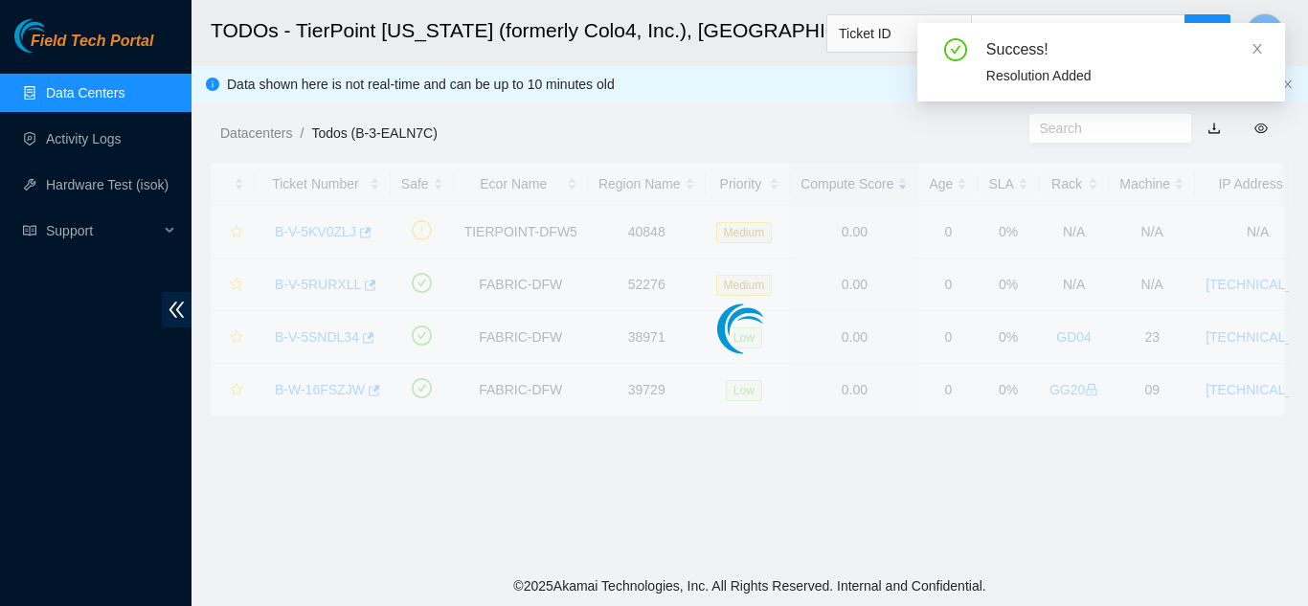
scroll to position [587, 0]
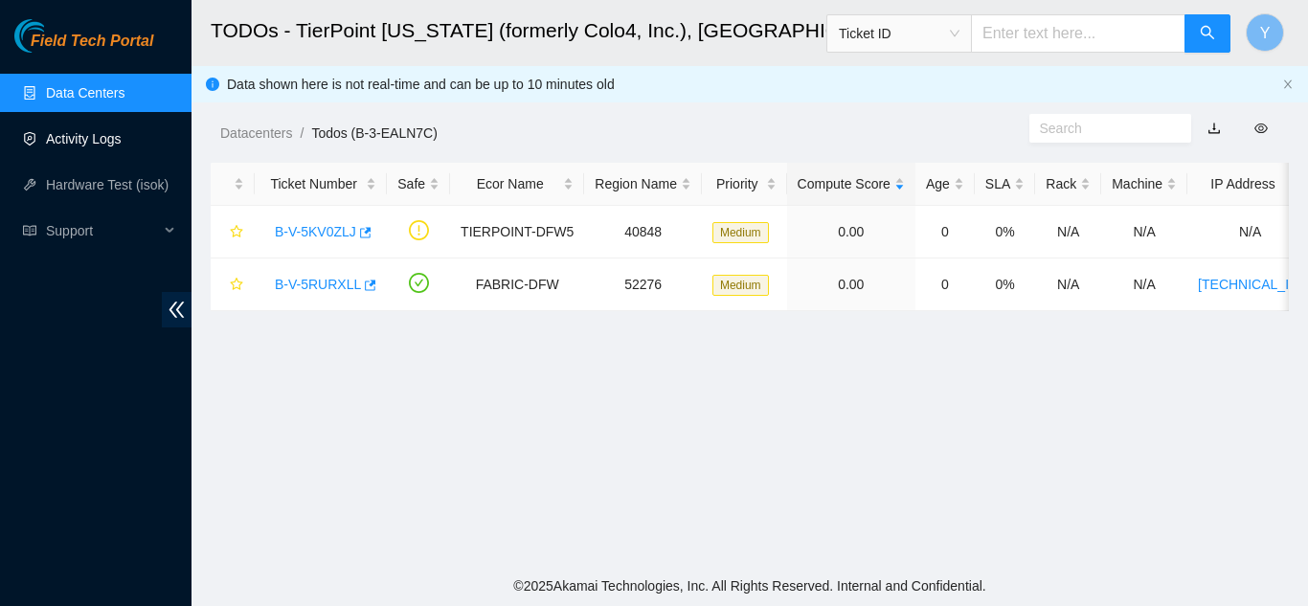
click at [113, 135] on link "Activity Logs" at bounding box center [84, 138] width 76 height 15
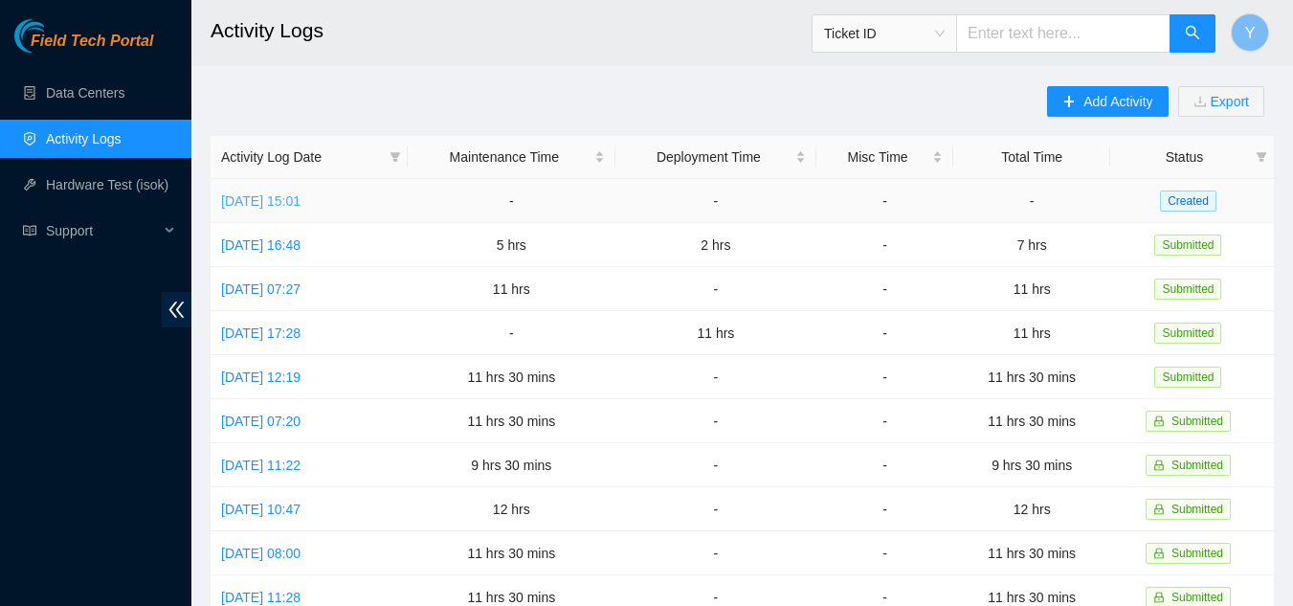
click at [301, 202] on link "Wed, 17 Sep 2025 15:01" at bounding box center [260, 200] width 79 height 15
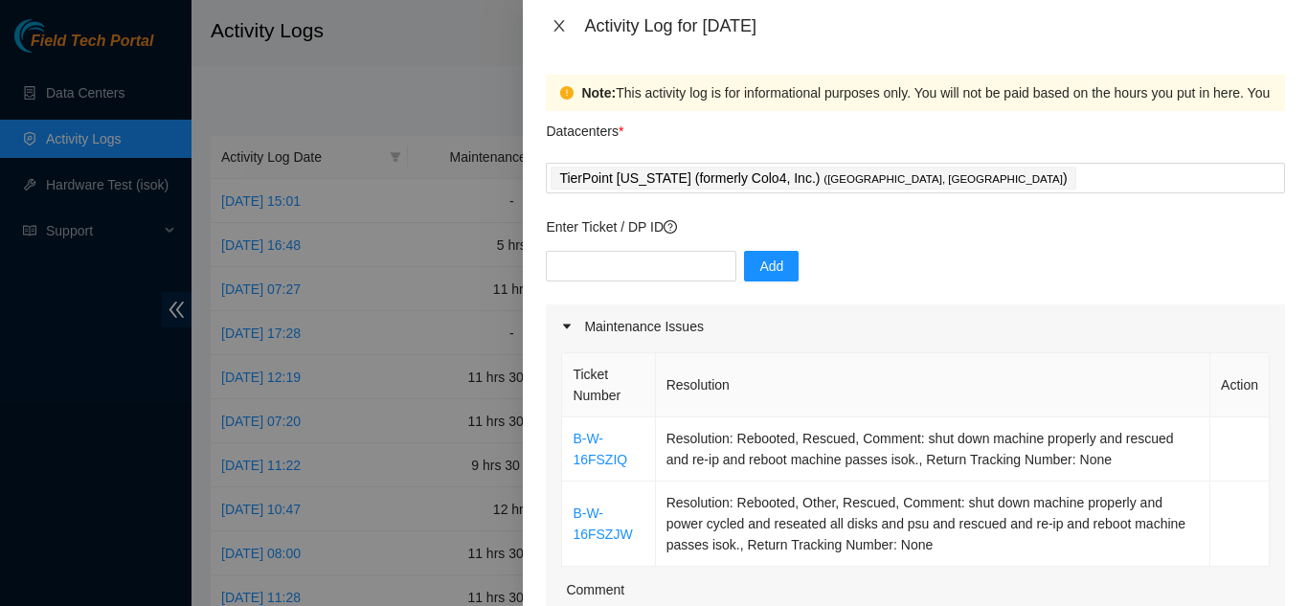
click at [560, 29] on icon "close" at bounding box center [558, 25] width 15 height 15
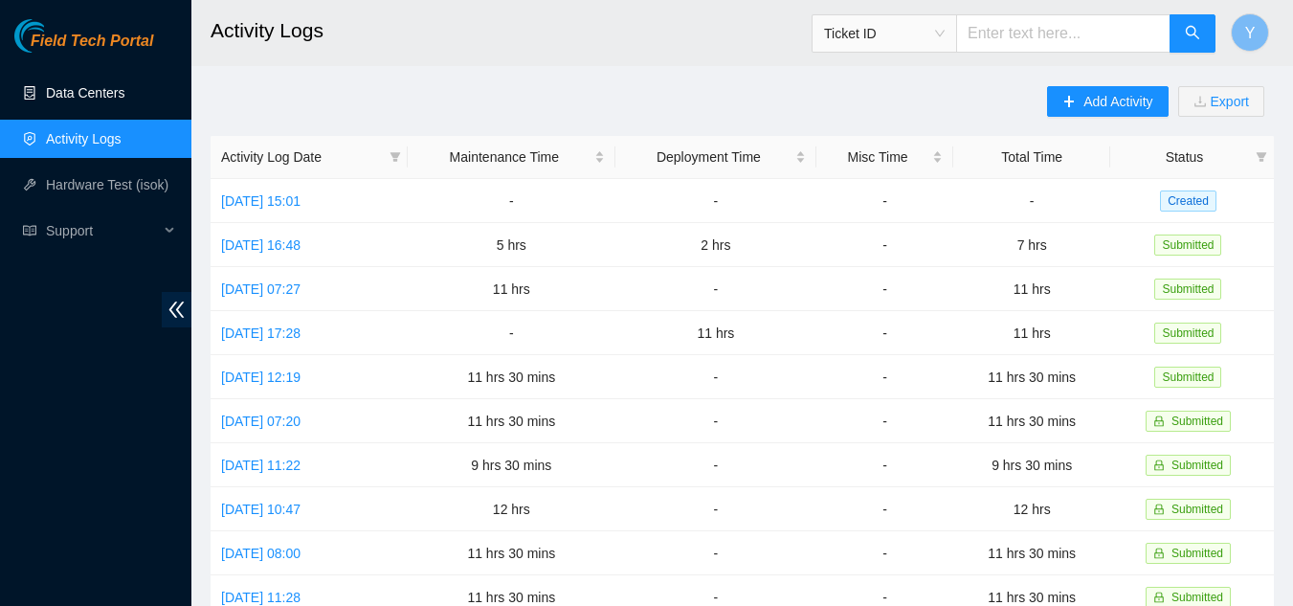
click at [96, 95] on link "Data Centers" at bounding box center [85, 92] width 78 height 15
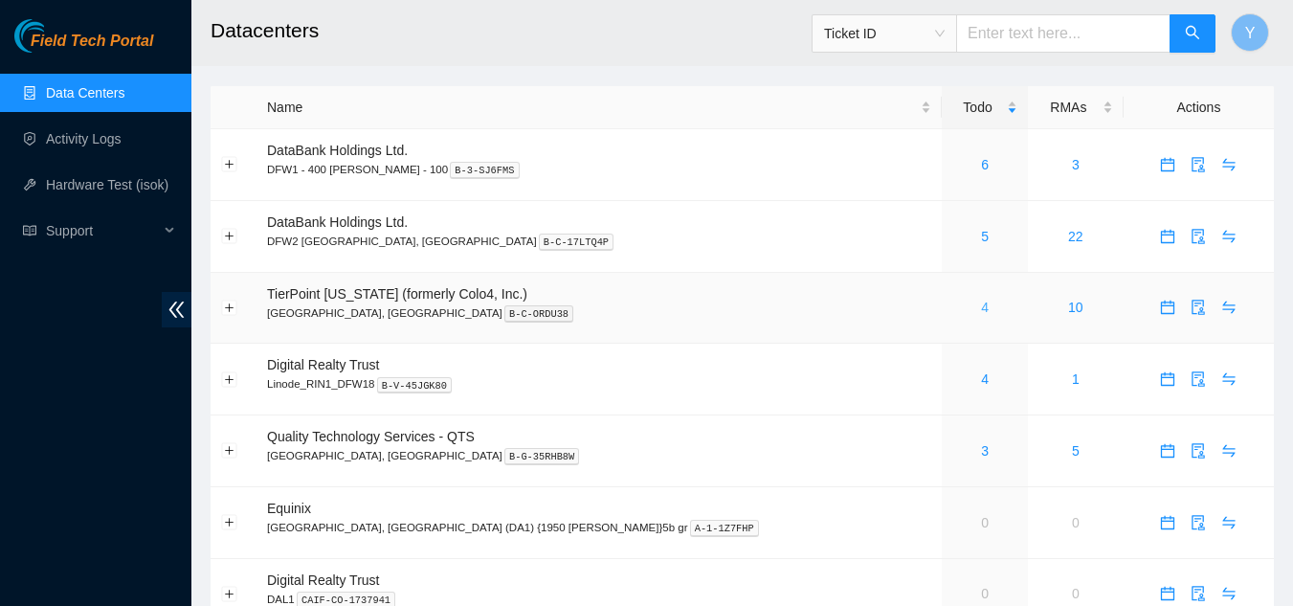
click at [981, 307] on link "4" at bounding box center [985, 307] width 8 height 15
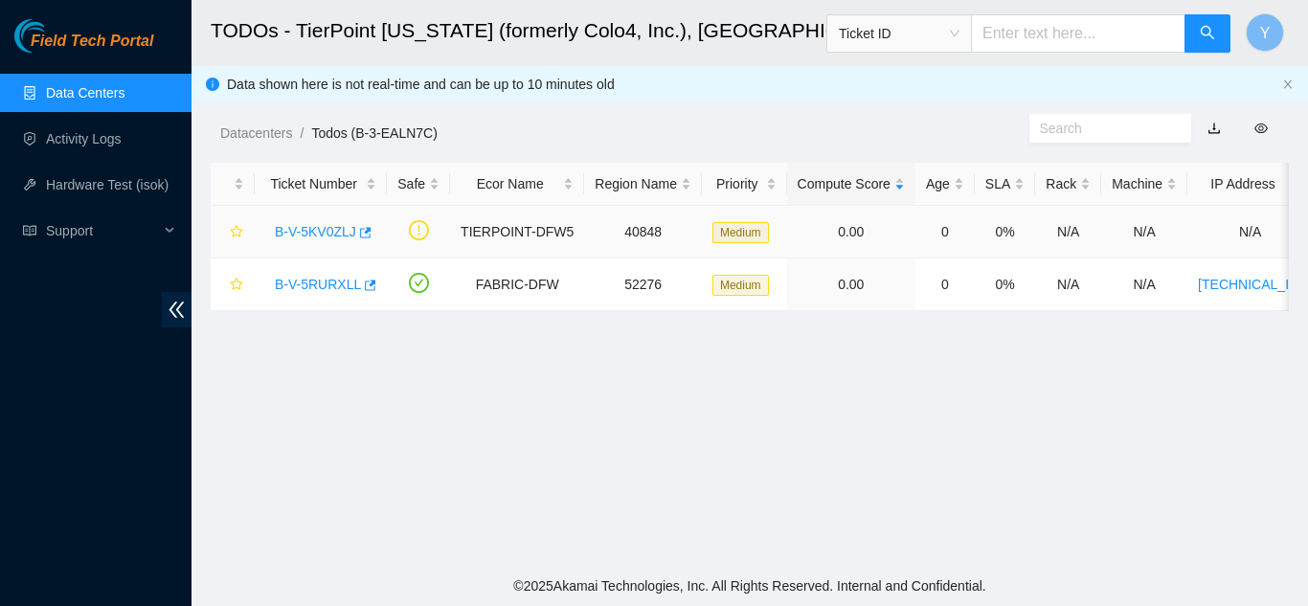
click at [322, 230] on link "B-V-5KV0ZLJ" at bounding box center [315, 231] width 81 height 15
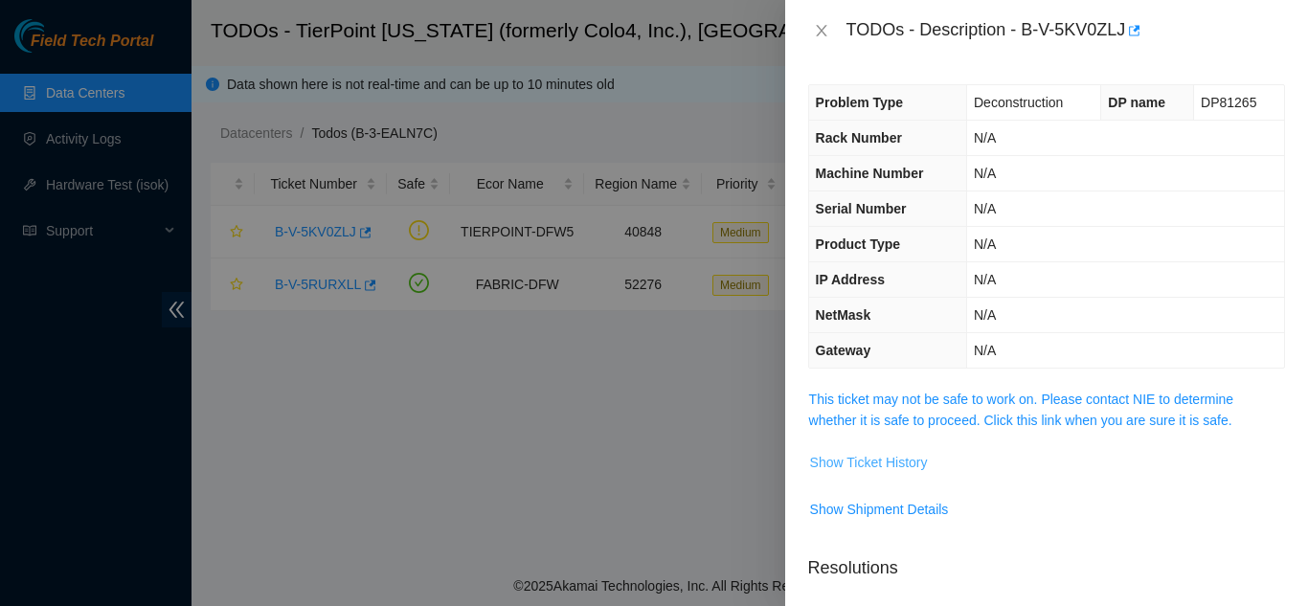
click at [855, 462] on span "Show Ticket History" at bounding box center [869, 462] width 118 height 21
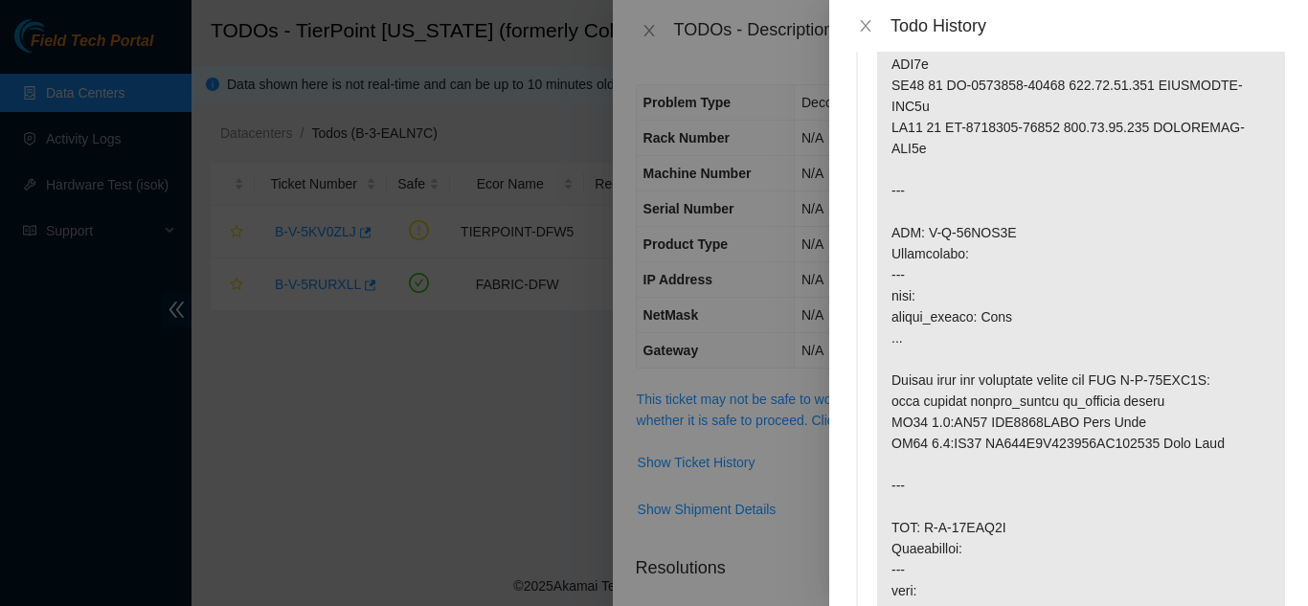
scroll to position [1149, 0]
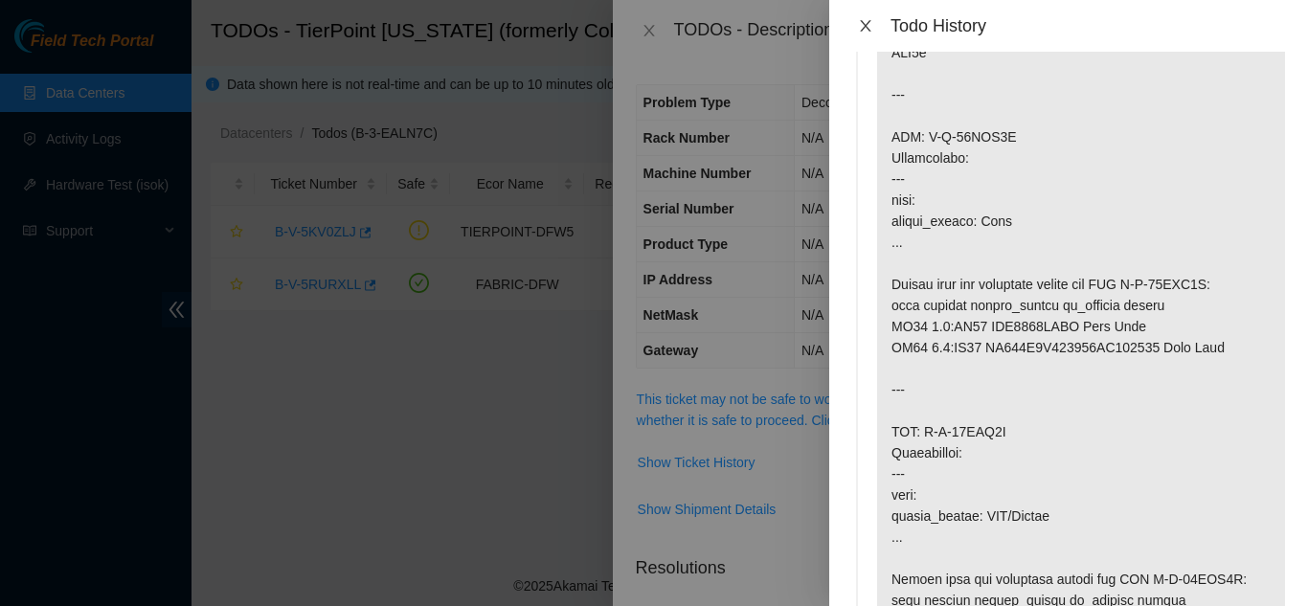
click at [862, 25] on icon "close" at bounding box center [865, 25] width 15 height 15
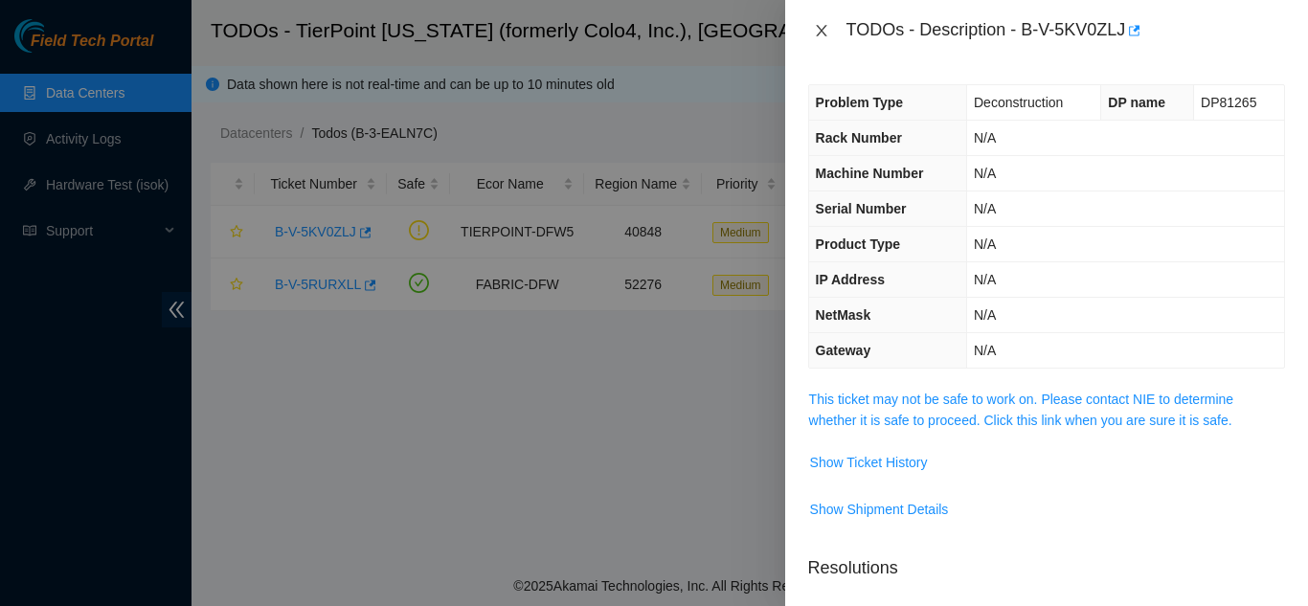
click at [817, 31] on icon "close" at bounding box center [821, 30] width 15 height 15
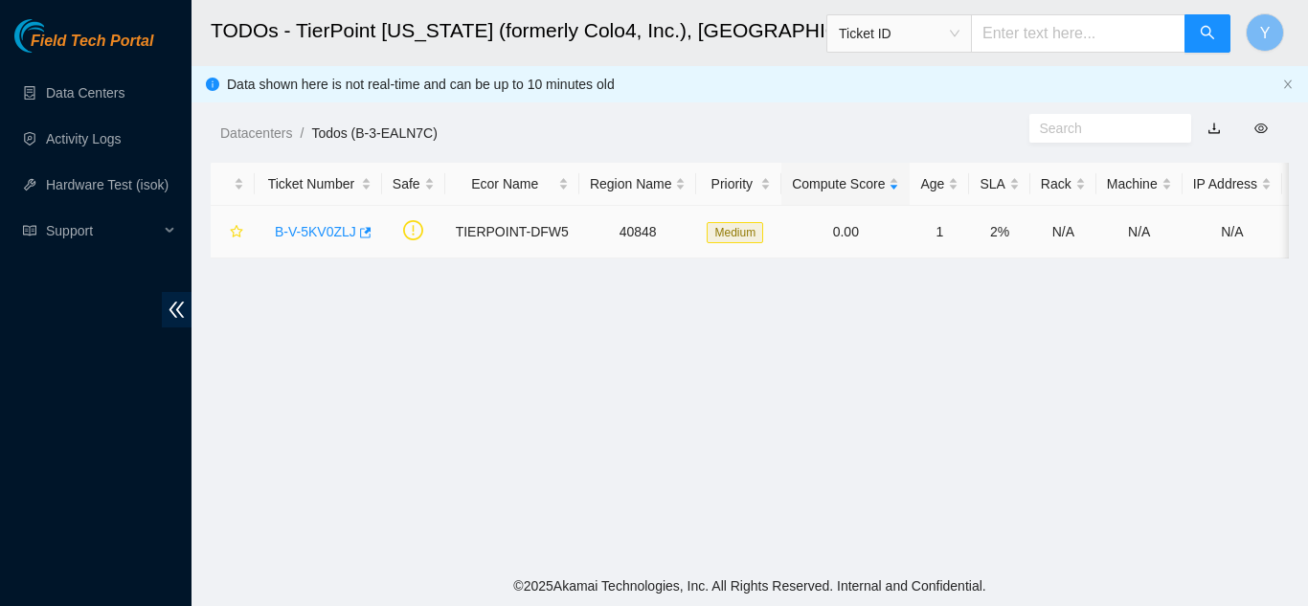
click at [312, 233] on link "B-V-5KV0ZLJ" at bounding box center [315, 231] width 81 height 15
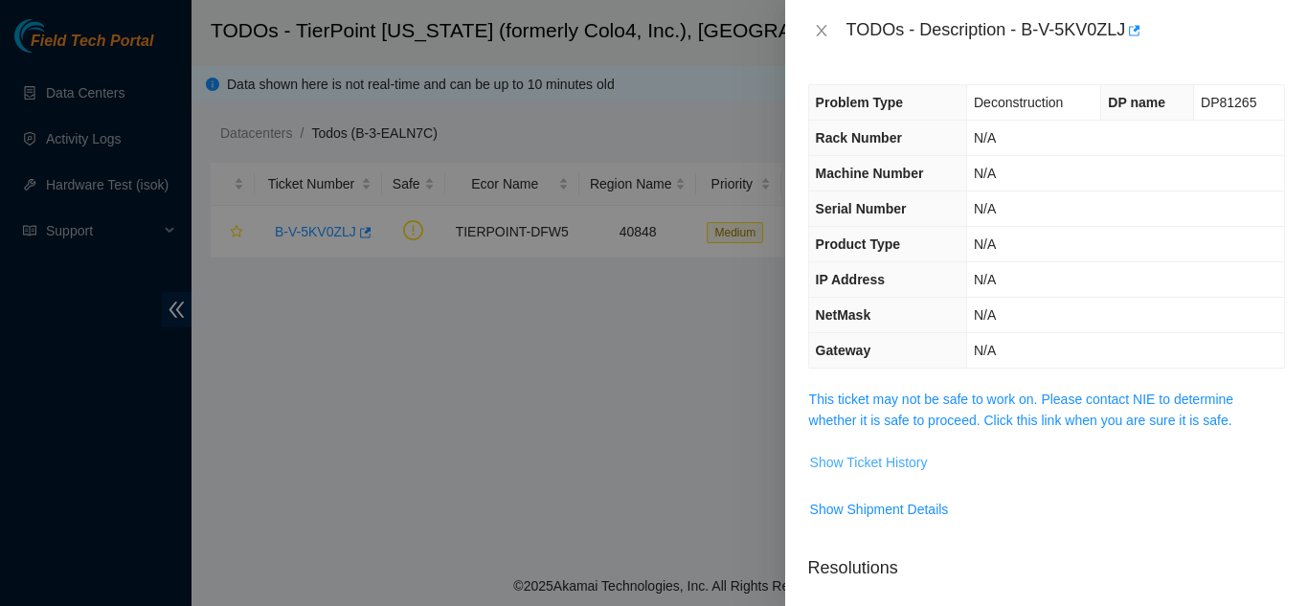
click at [894, 458] on span "Show Ticket History" at bounding box center [869, 462] width 118 height 21
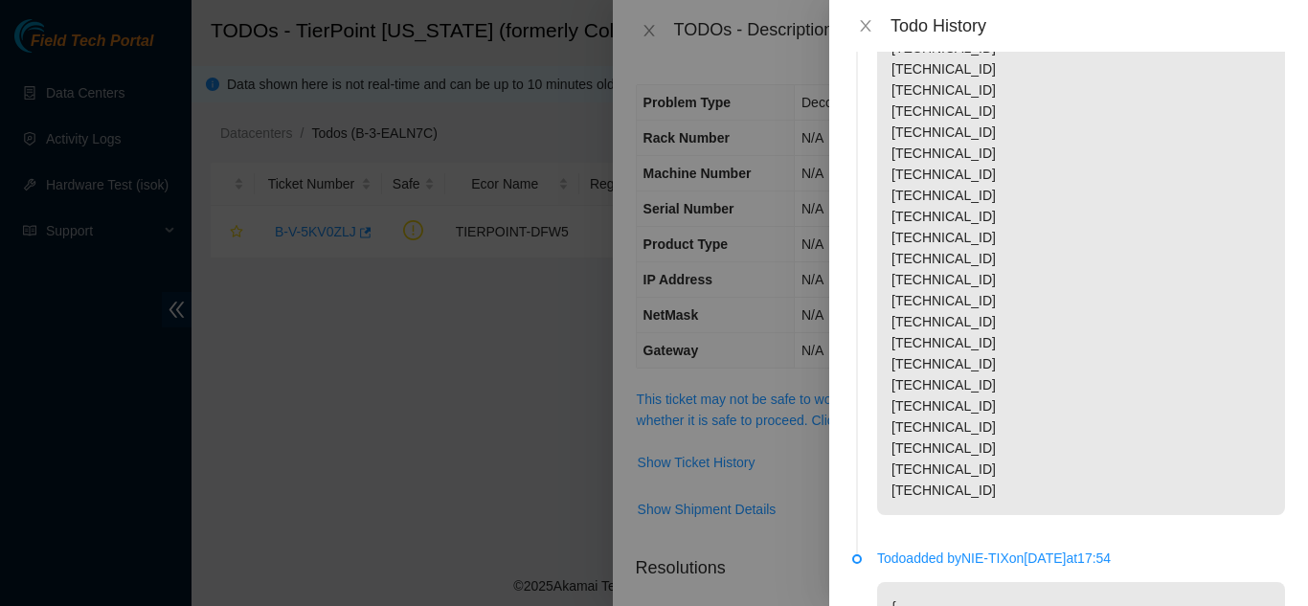
scroll to position [4446, 0]
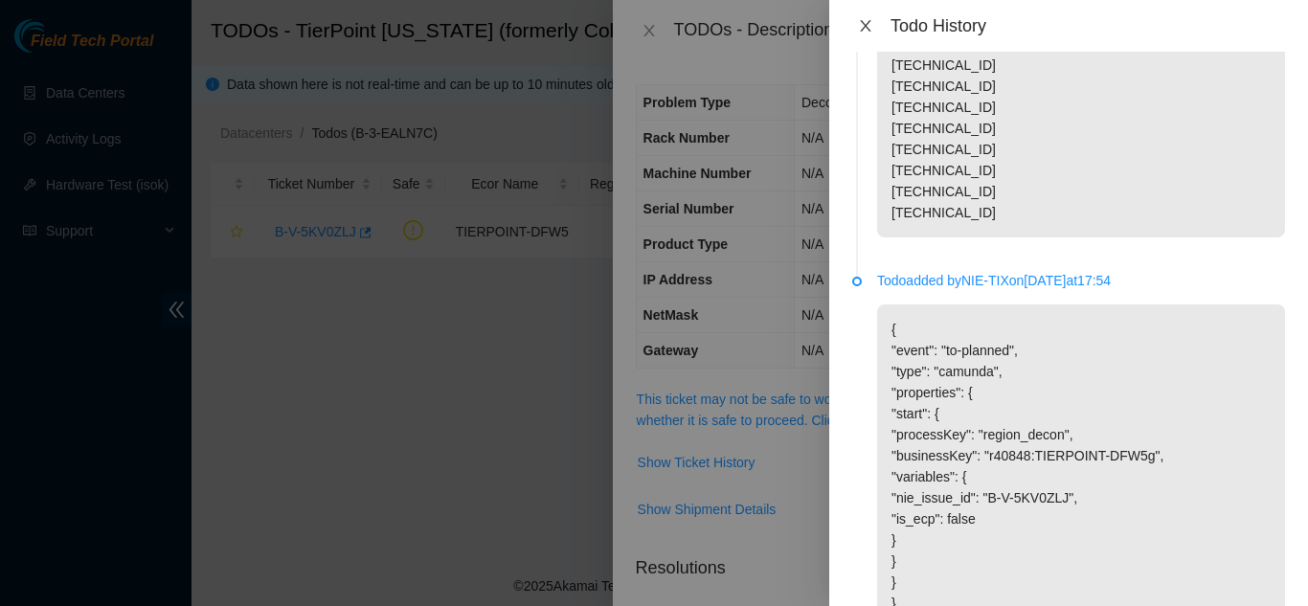
click at [866, 28] on icon "close" at bounding box center [865, 25] width 11 height 11
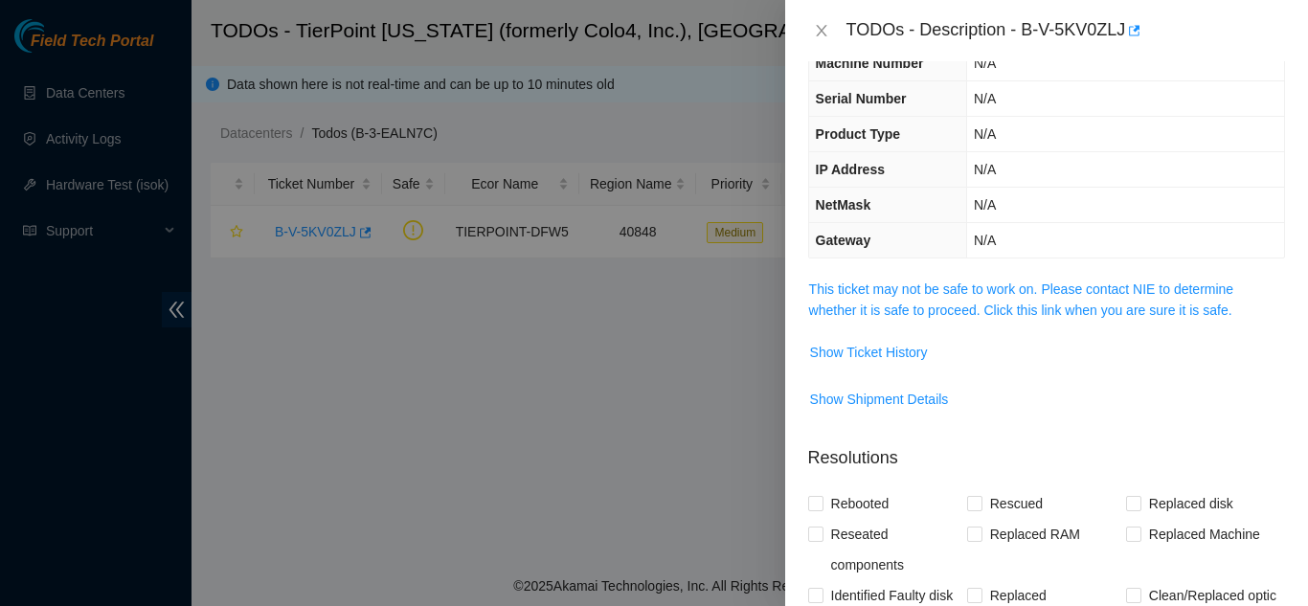
scroll to position [19, 0]
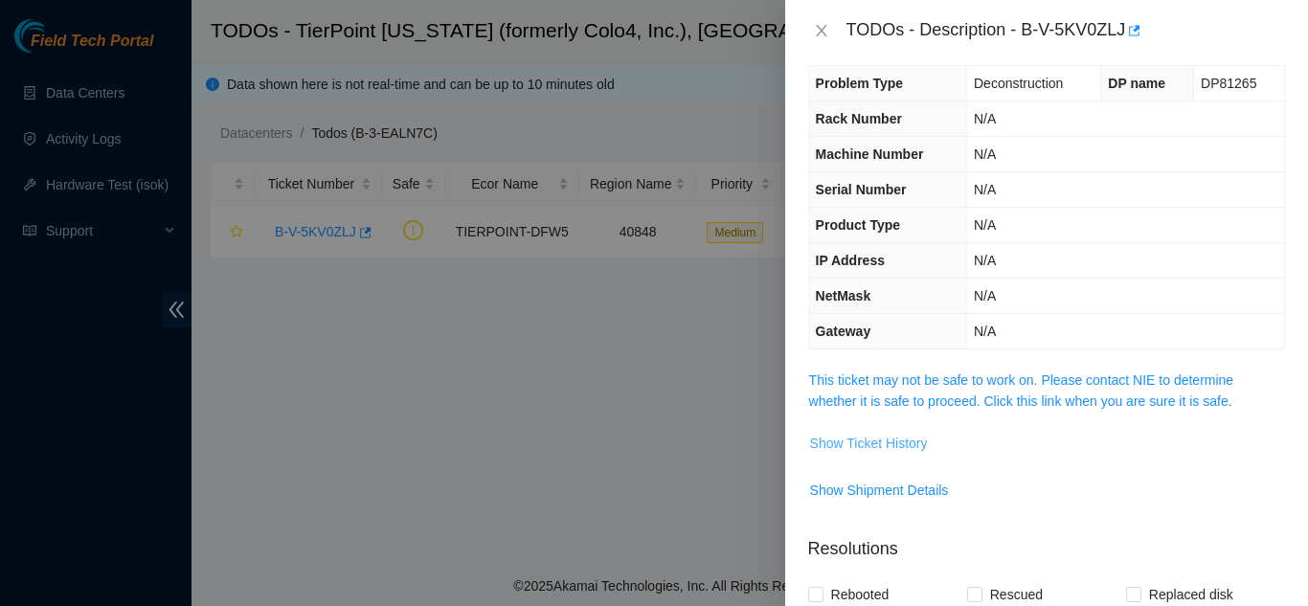
click at [883, 443] on span "Show Ticket History" at bounding box center [869, 443] width 118 height 21
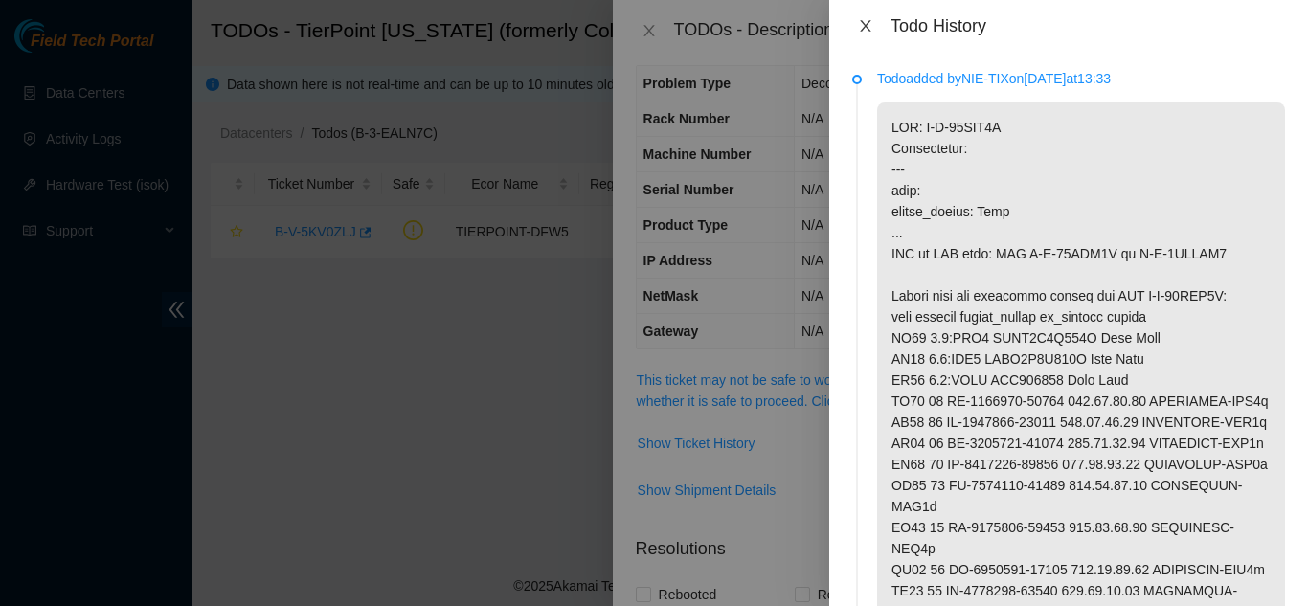
click at [864, 33] on icon "close" at bounding box center [865, 25] width 15 height 15
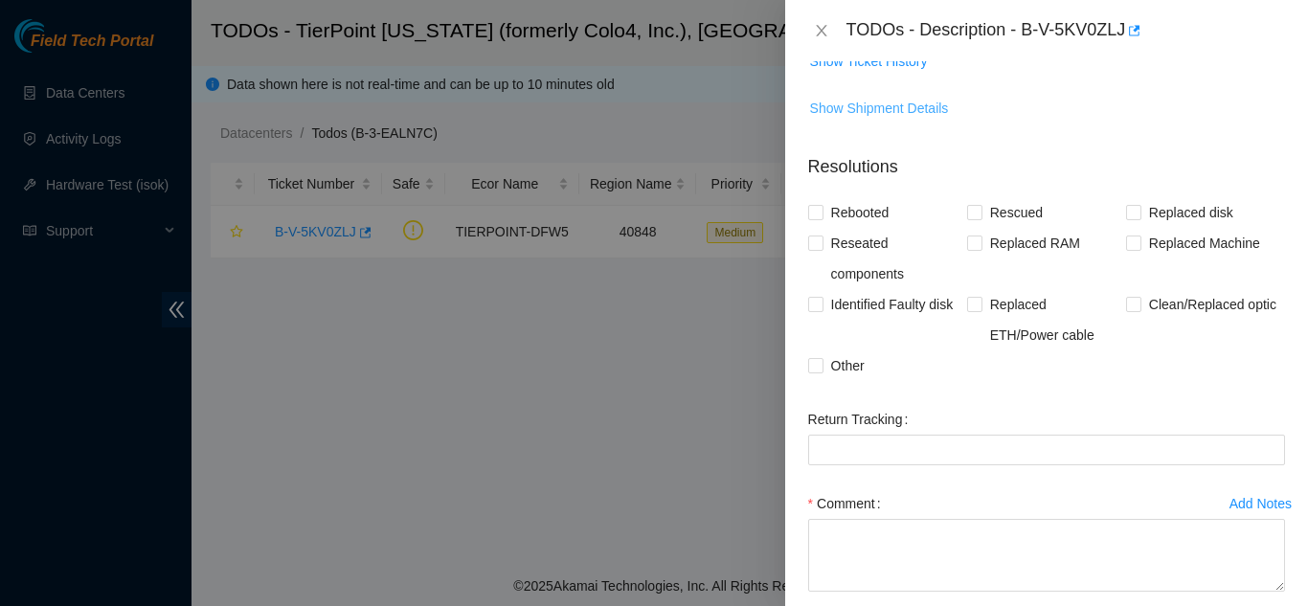
scroll to position [402, 0]
click at [818, 364] on input "Other" at bounding box center [814, 363] width 13 height 13
checkbox input "true"
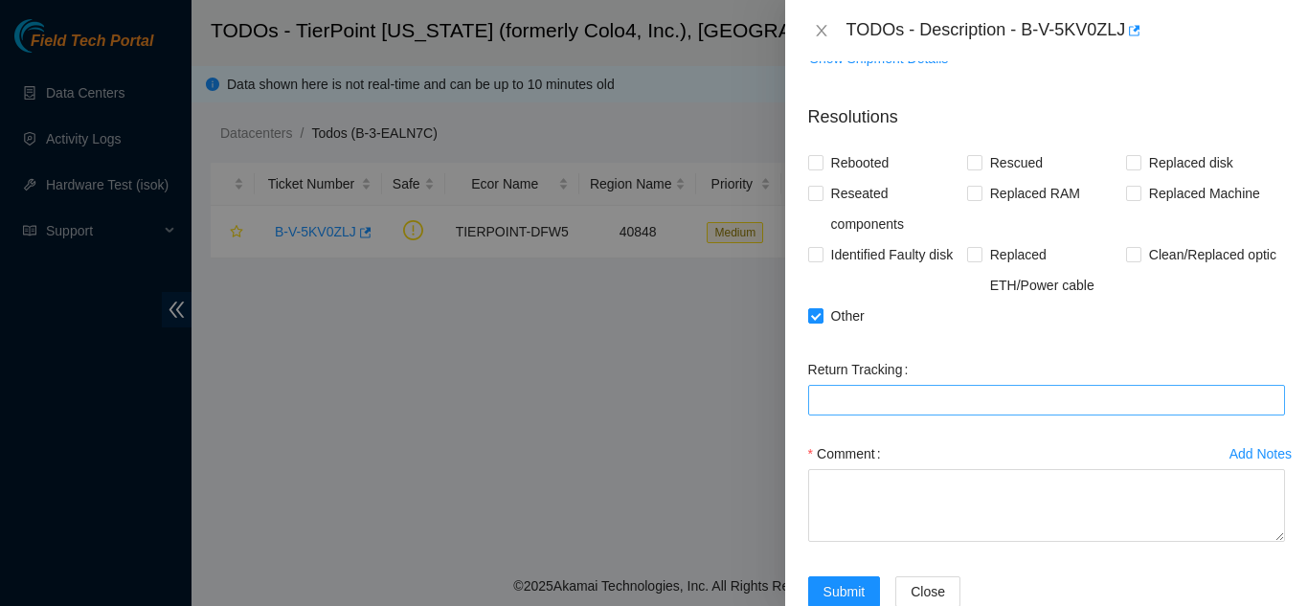
scroll to position [498, 0]
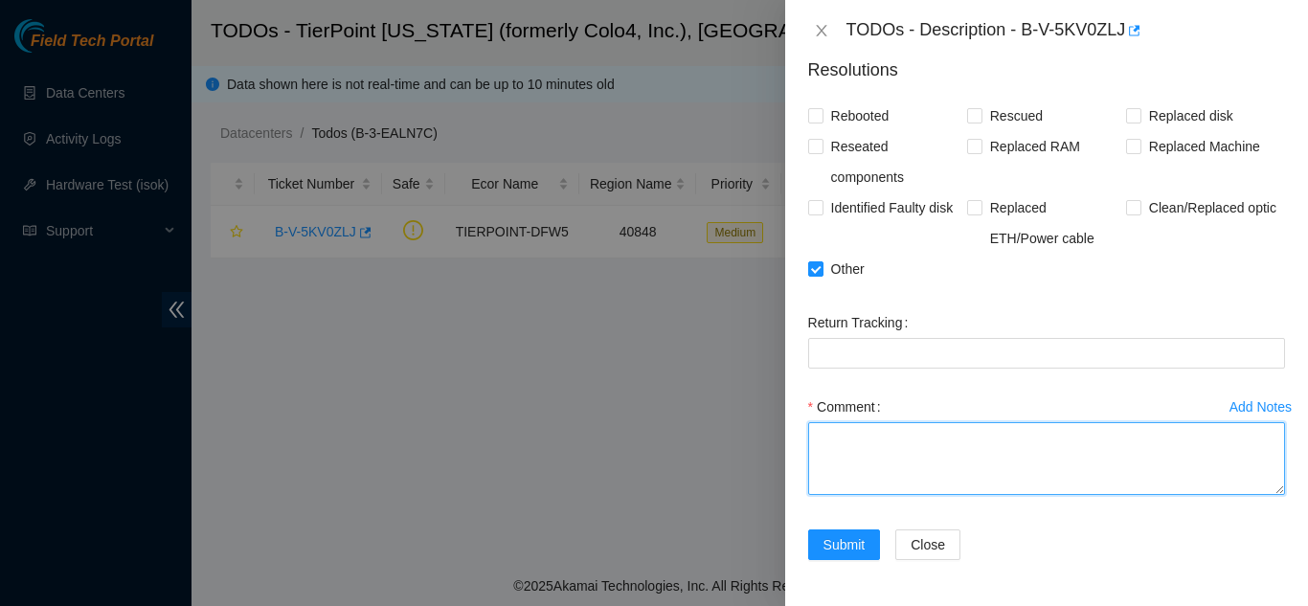
click at [848, 432] on textarea "Comment" at bounding box center [1046, 458] width 477 height 73
type textarea "e"
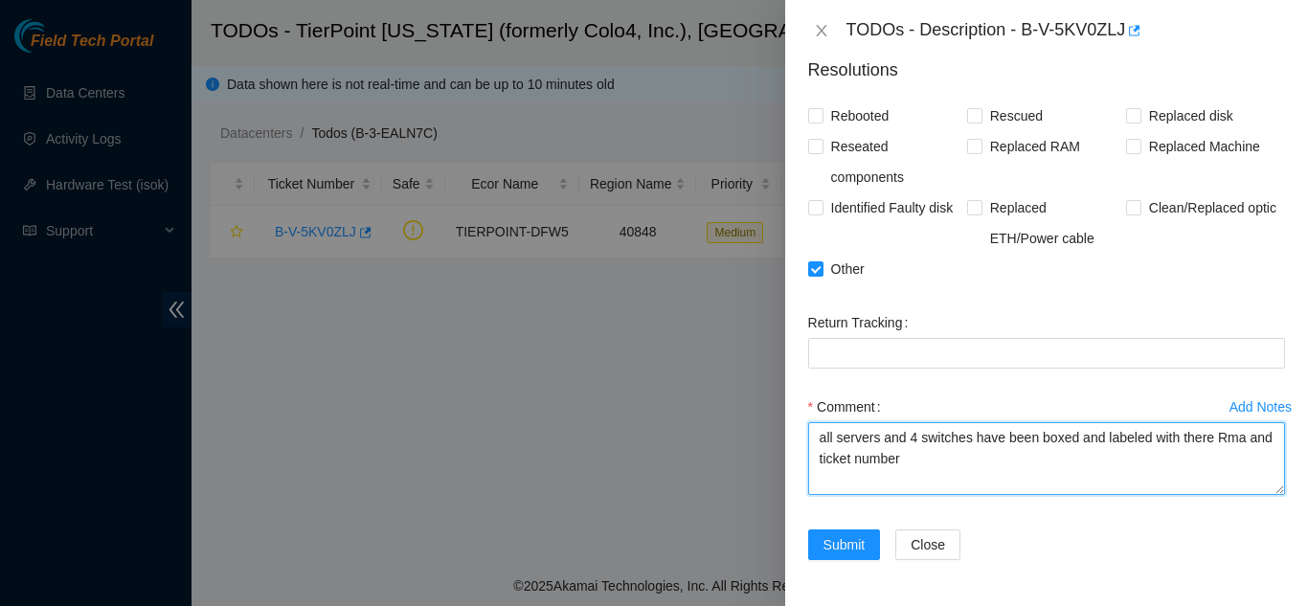
click at [1072, 443] on textarea "all servers and 4 switches have been boxed and labeled with there Rma and ticke…" at bounding box center [1046, 458] width 477 height 73
click at [1001, 459] on textarea "all servers and 4 switches have been boxed and packed and labeled with there Rm…" at bounding box center [1046, 458] width 477 height 73
type textarea "all servers and 4 switches have been boxed and packed and labeled with there Rm…"
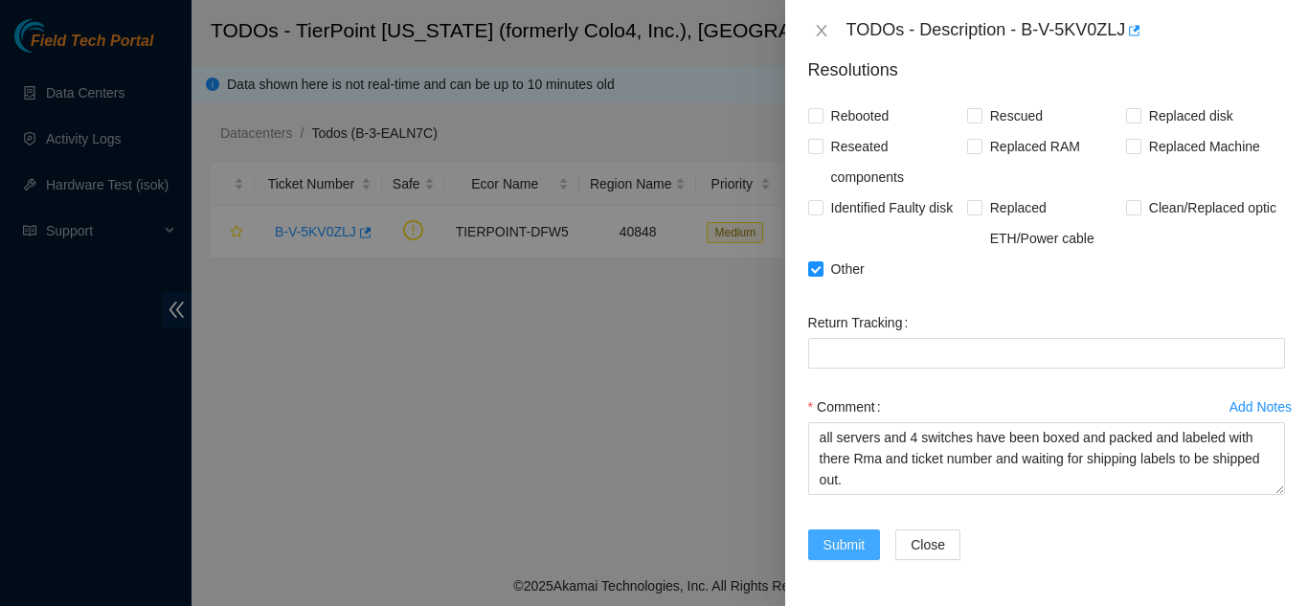
click at [842, 540] on span "Submit" at bounding box center [844, 544] width 42 height 21
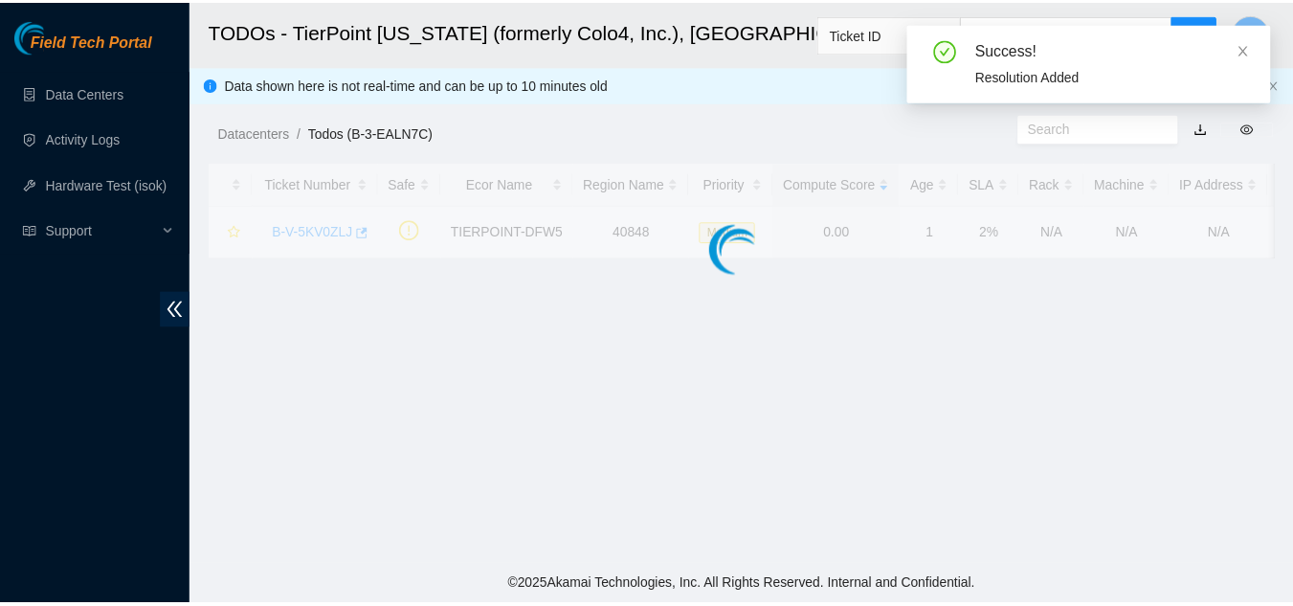
scroll to position [526, 0]
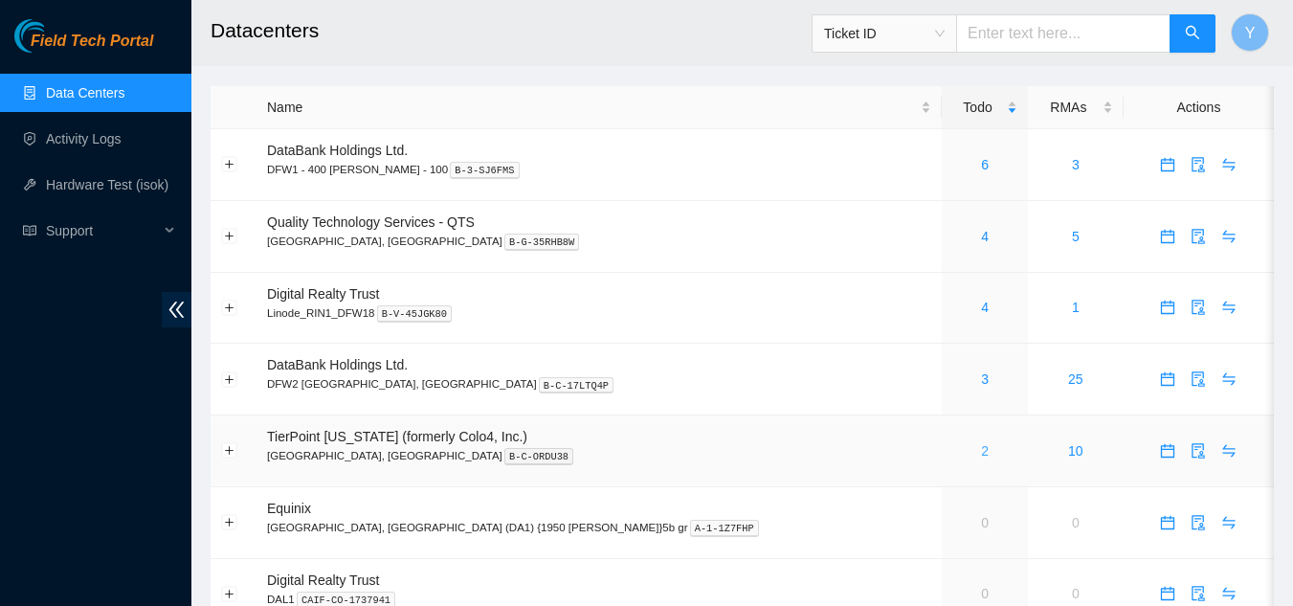
click at [981, 451] on link "2" at bounding box center [985, 450] width 8 height 15
click at [981, 381] on link "3" at bounding box center [985, 378] width 8 height 15
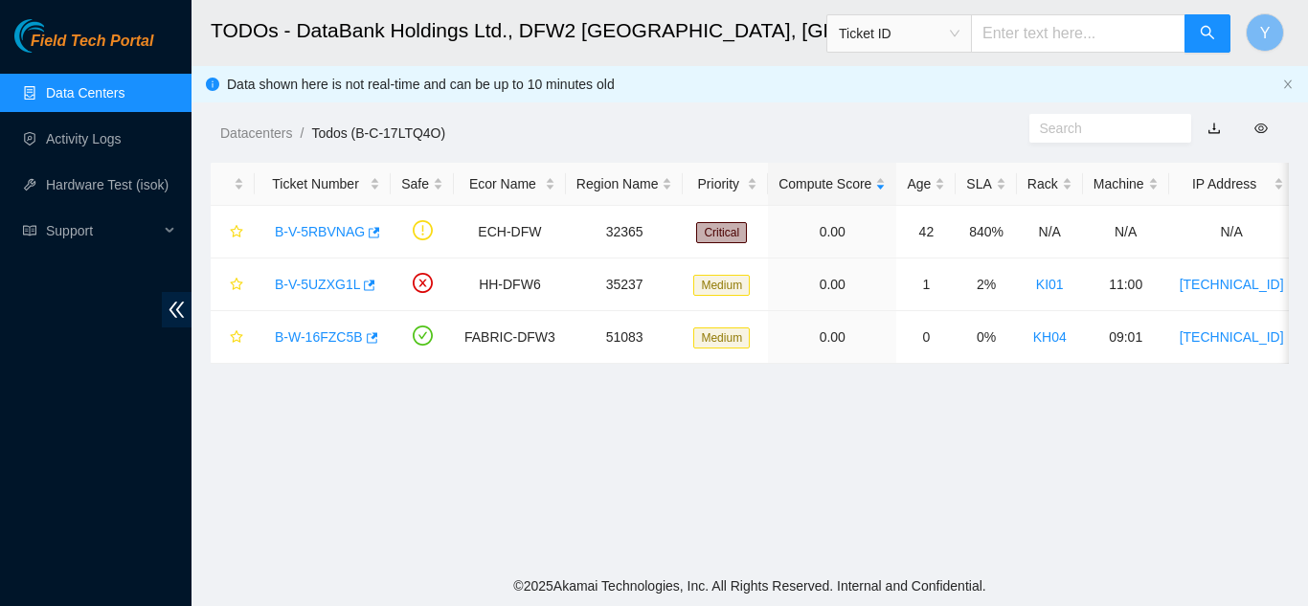
click at [123, 94] on link "Data Centers" at bounding box center [85, 92] width 78 height 15
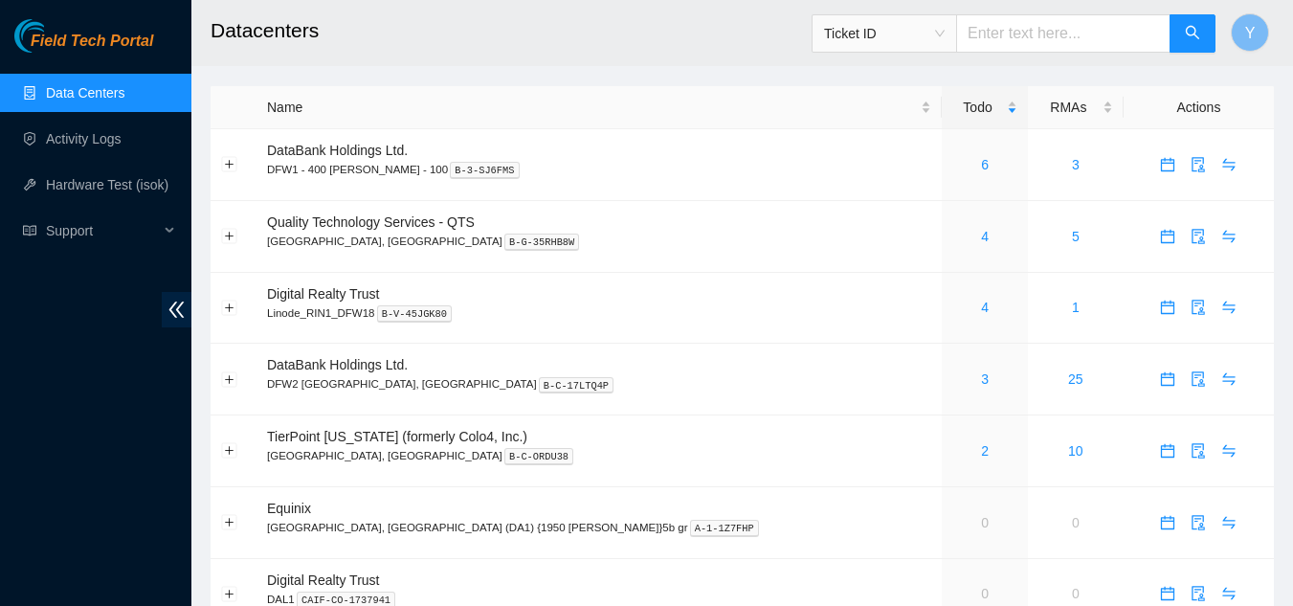
click at [69, 93] on link "Data Centers" at bounding box center [85, 92] width 78 height 15
click at [1242, 33] on button "Y" at bounding box center [1250, 32] width 38 height 38
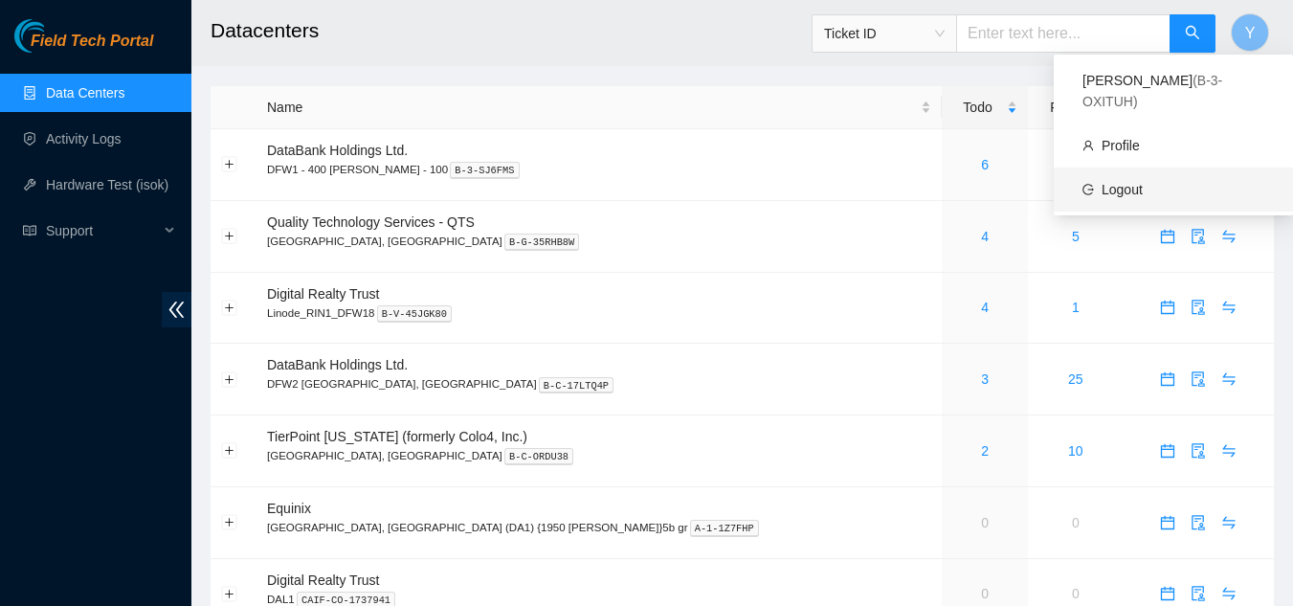
click at [1134, 182] on link "Logout" at bounding box center [1122, 189] width 41 height 15
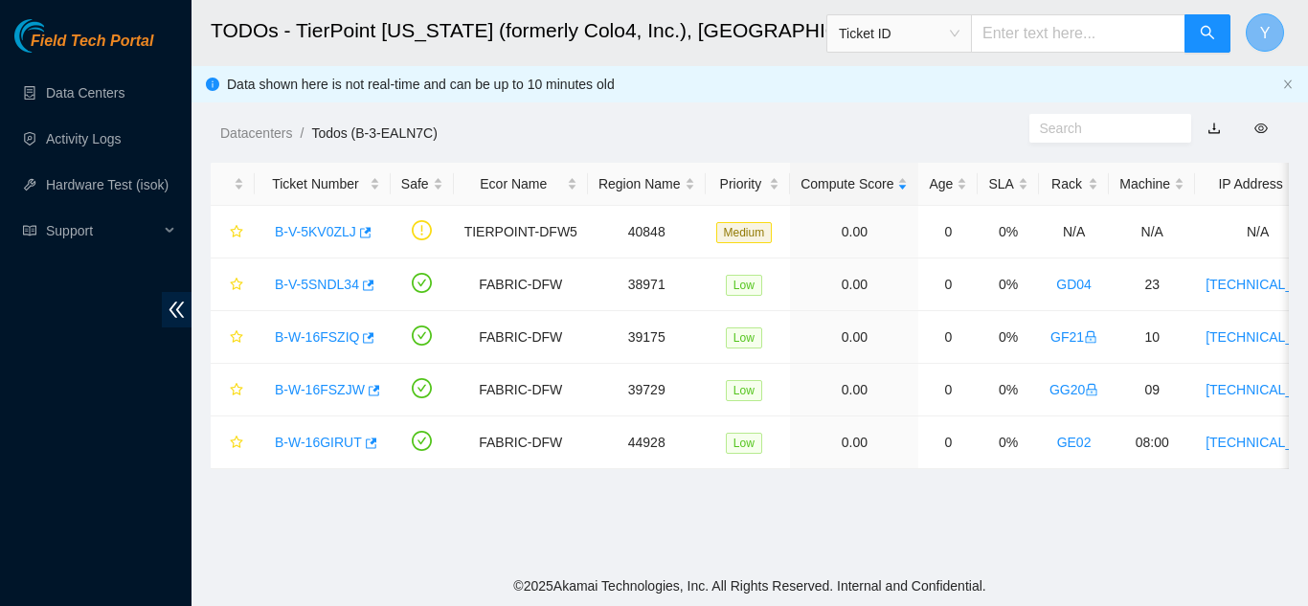
click at [1264, 29] on span "Y" at bounding box center [1265, 33] width 11 height 24
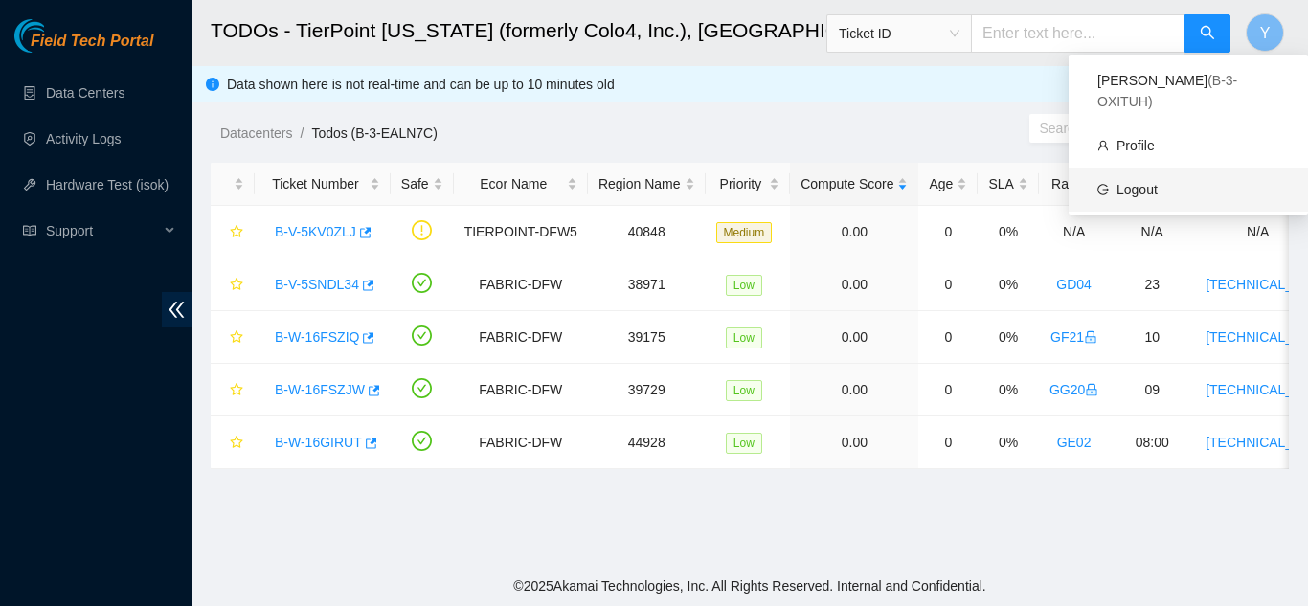
click at [1142, 182] on link "Logout" at bounding box center [1136, 189] width 41 height 15
